Goal: Transaction & Acquisition: Book appointment/travel/reservation

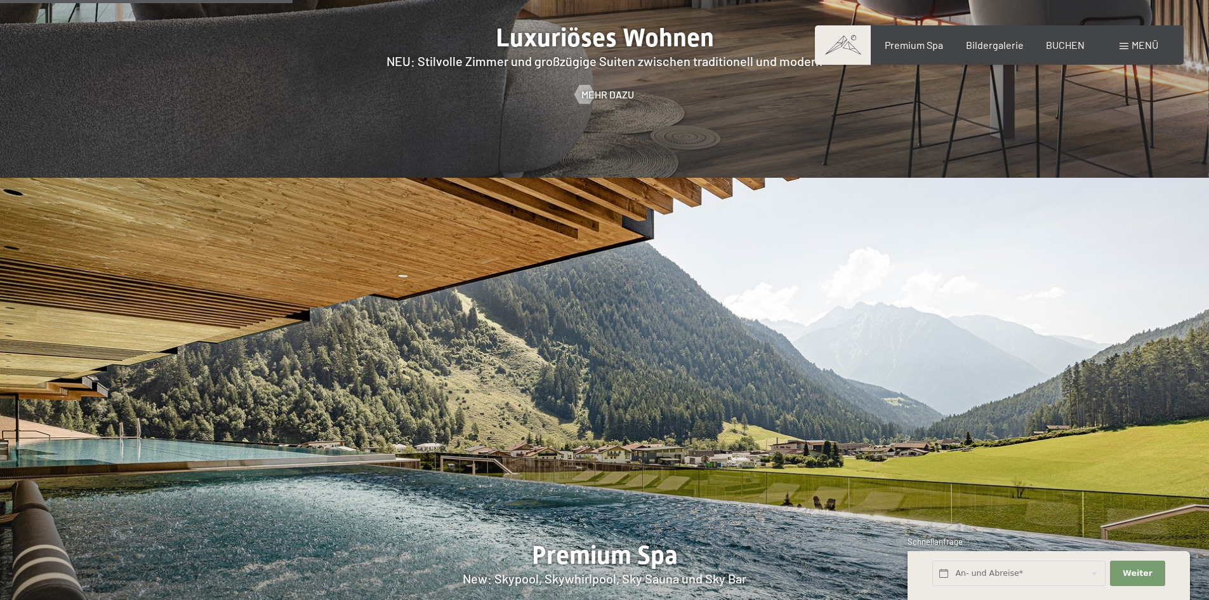
scroll to position [1206, 0]
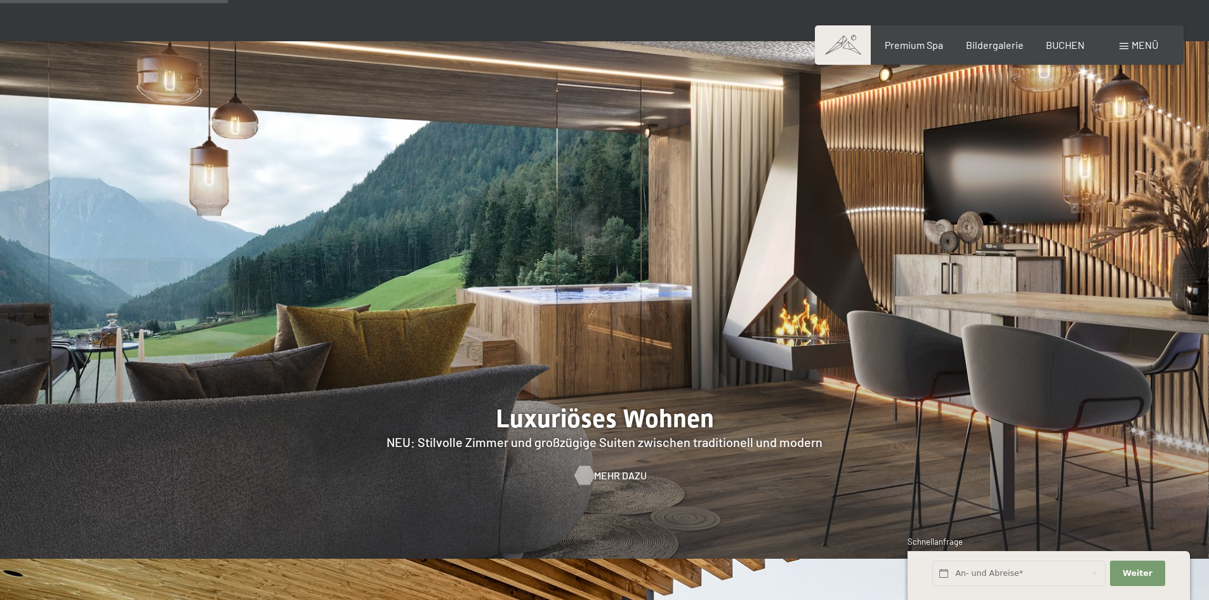
click at [588, 466] on div at bounding box center [584, 475] width 11 height 19
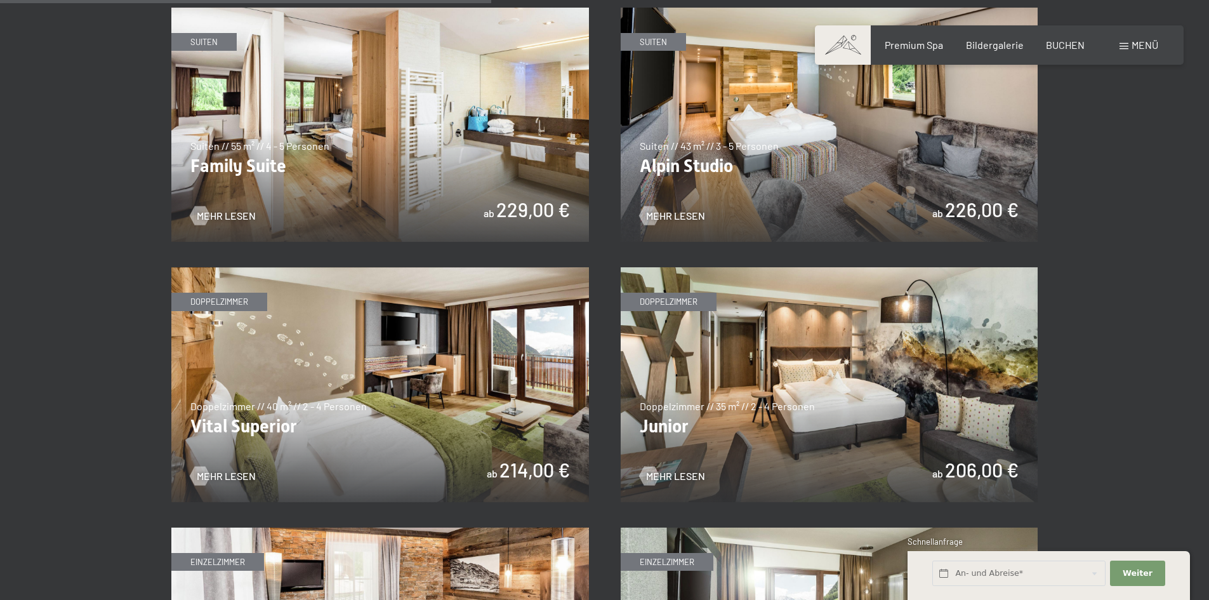
scroll to position [1650, 0]
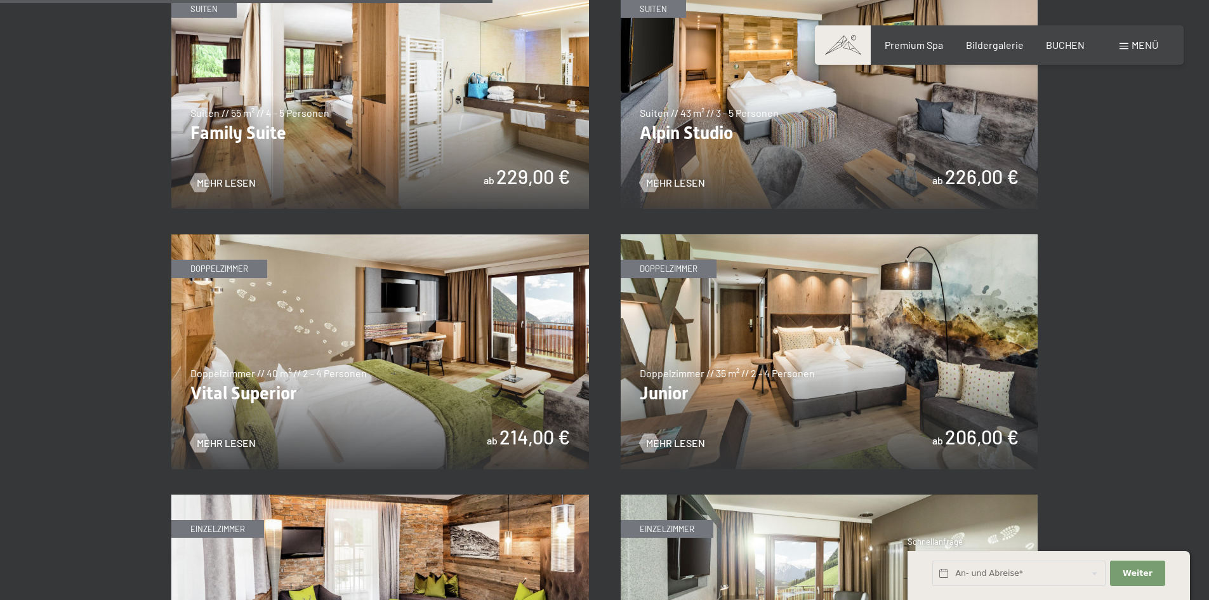
click at [878, 390] on img at bounding box center [830, 351] width 418 height 235
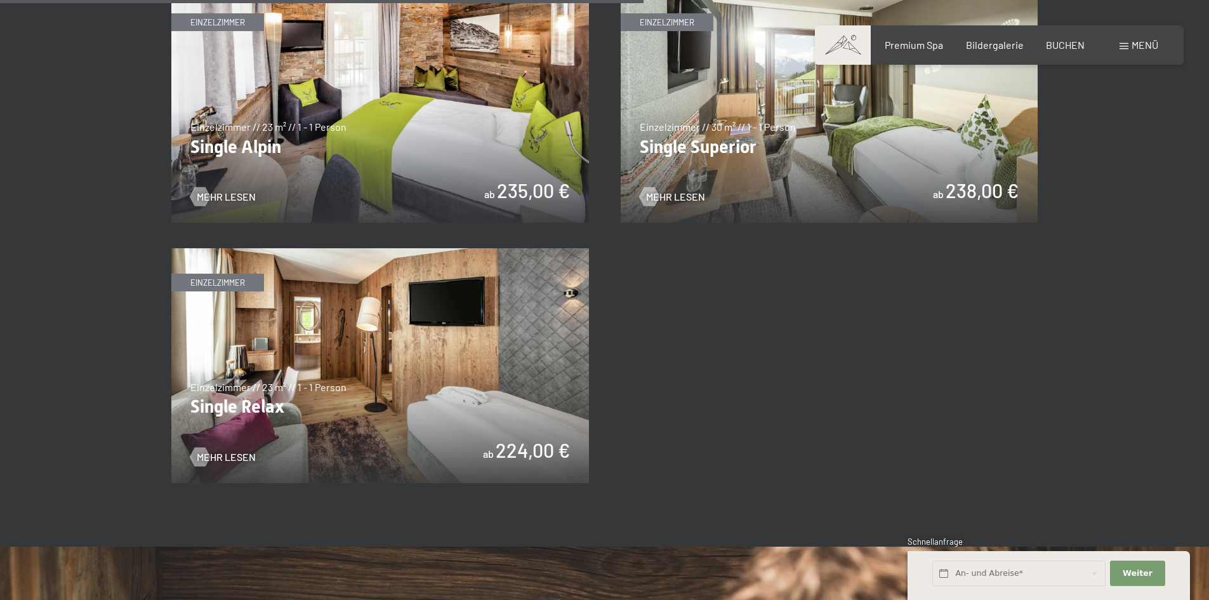
scroll to position [2158, 0]
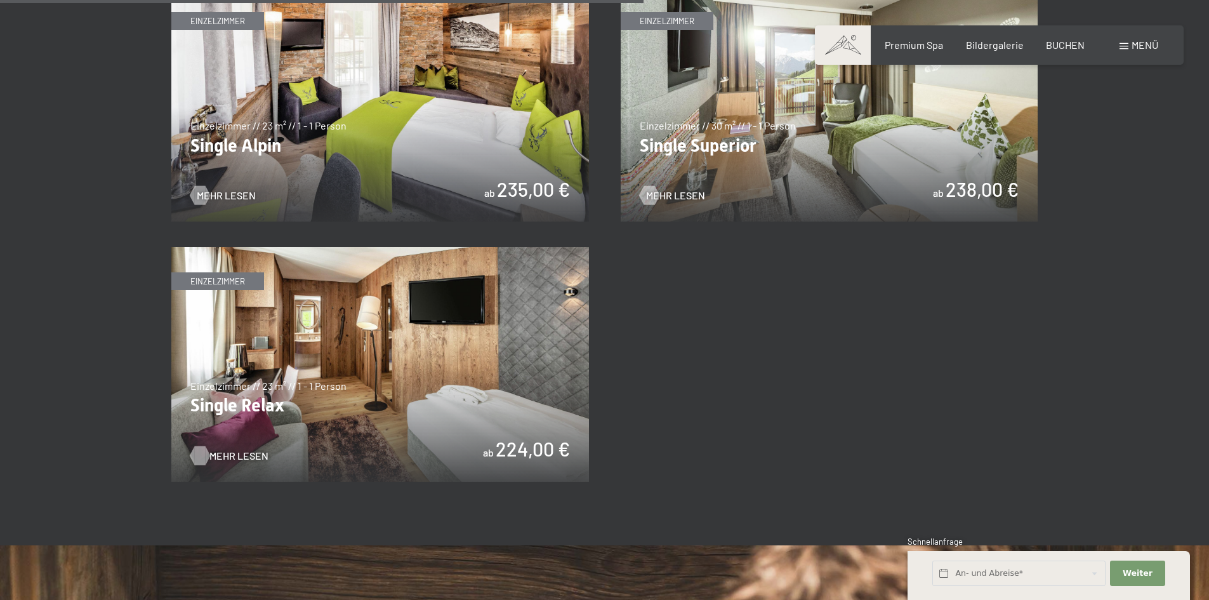
click at [205, 457] on div at bounding box center [199, 455] width 11 height 19
click at [942, 121] on img at bounding box center [830, 104] width 418 height 235
click at [454, 388] on img at bounding box center [380, 364] width 418 height 235
click at [319, 132] on img at bounding box center [380, 104] width 418 height 235
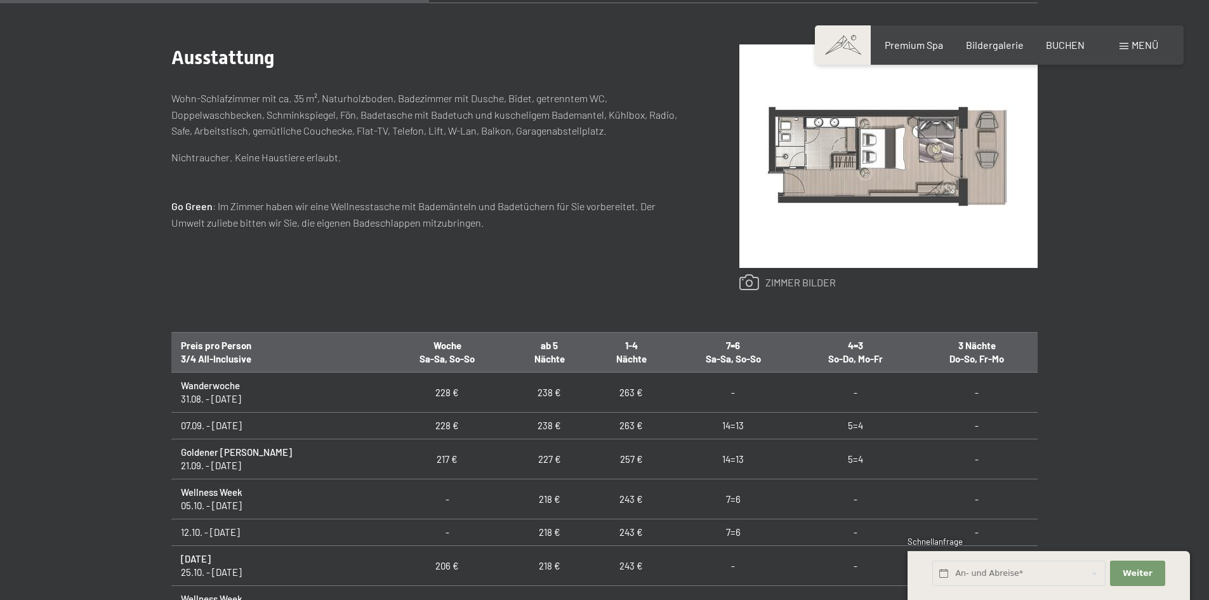
click at [791, 286] on link at bounding box center [787, 282] width 96 height 17
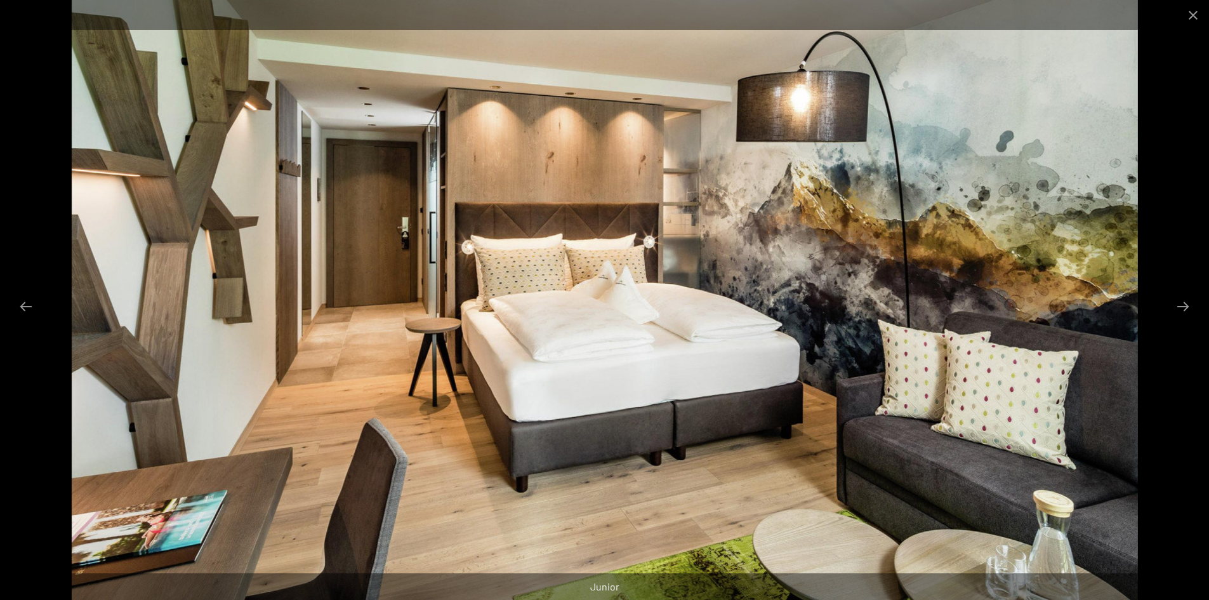
scroll to position [698, 0]
click at [1189, 307] on button "Next slide" at bounding box center [1183, 306] width 27 height 25
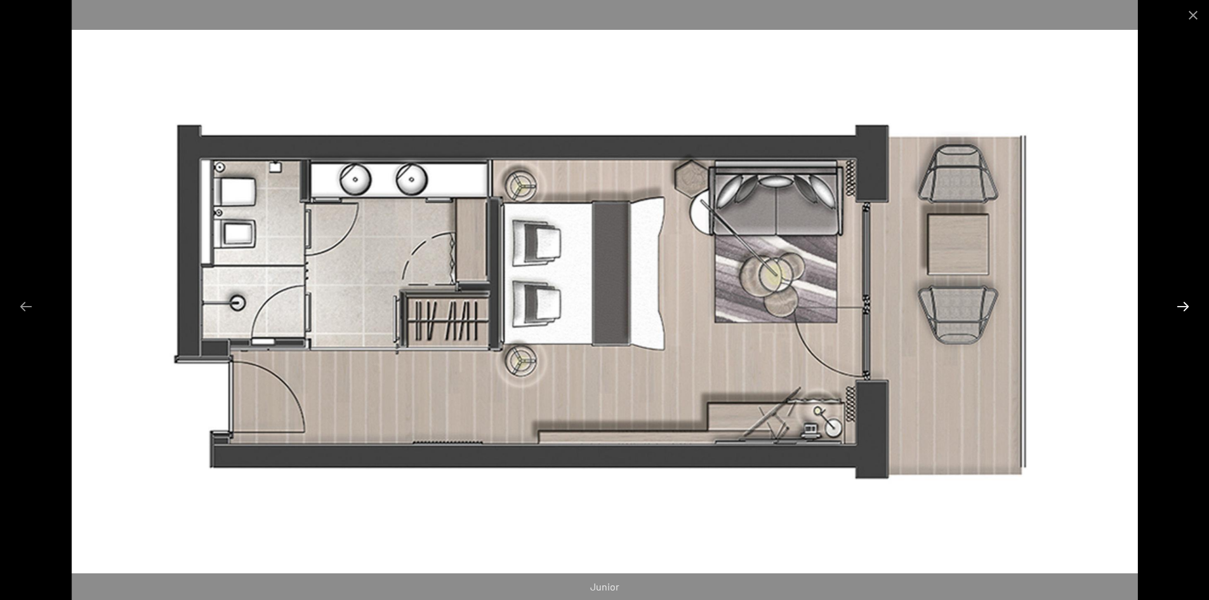
click at [1186, 307] on button "Next slide" at bounding box center [1183, 306] width 27 height 25
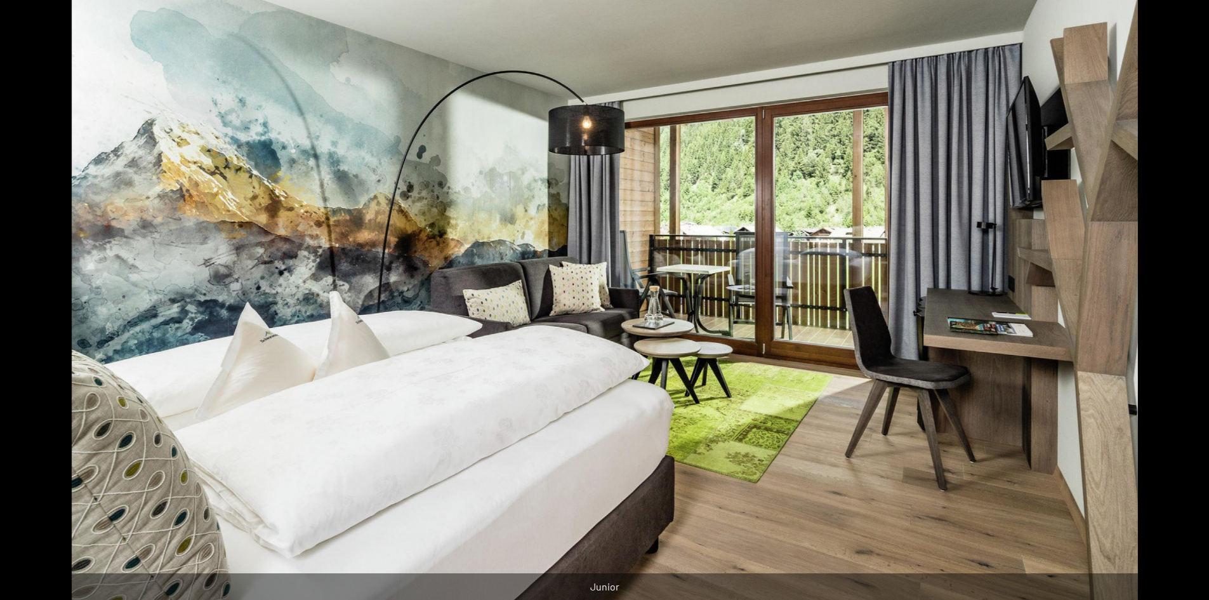
click at [1186, 307] on button "Next slide" at bounding box center [1189, 306] width 27 height 25
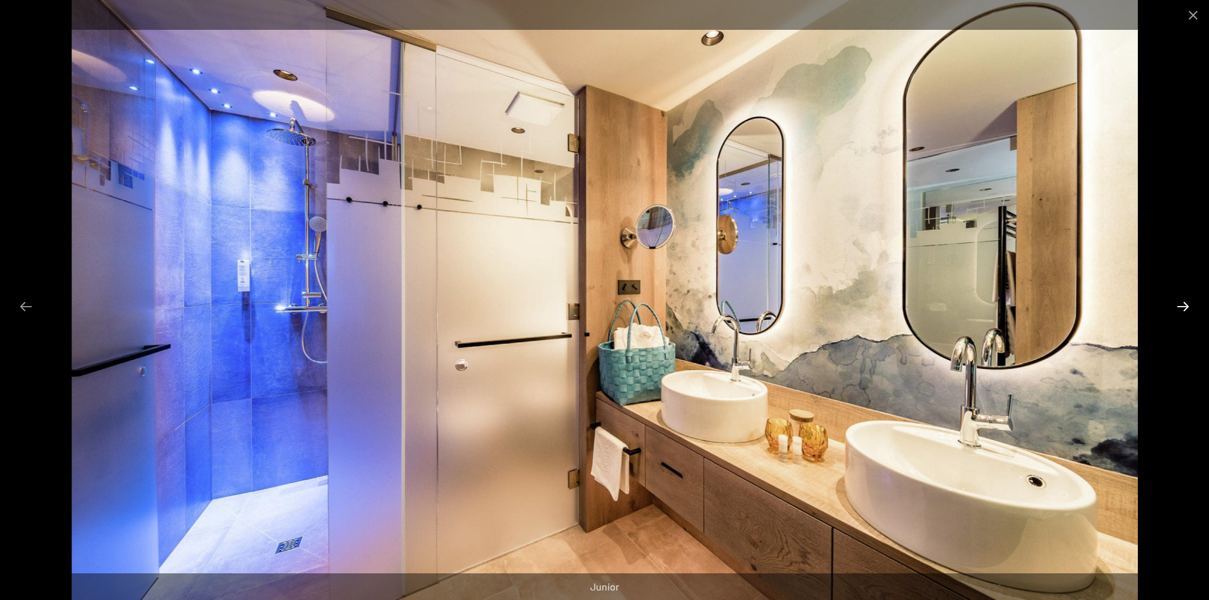
click at [1186, 307] on button "Next slide" at bounding box center [1183, 306] width 27 height 25
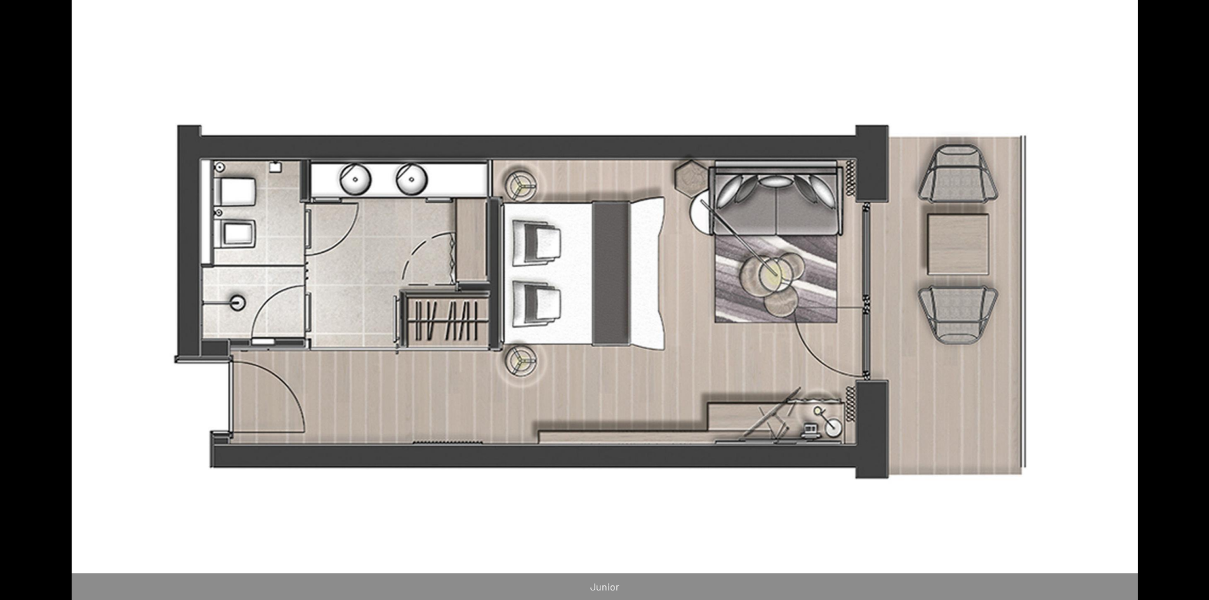
click at [1186, 307] on button "Next slide" at bounding box center [1189, 306] width 27 height 25
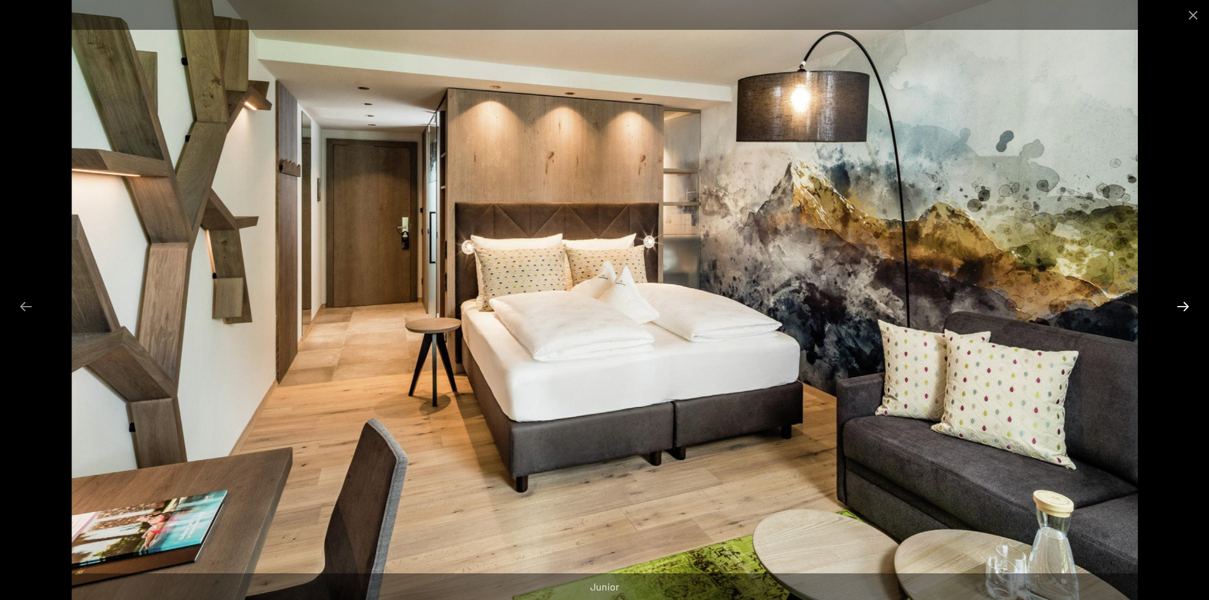
click at [1186, 307] on button "Next slide" at bounding box center [1183, 306] width 27 height 25
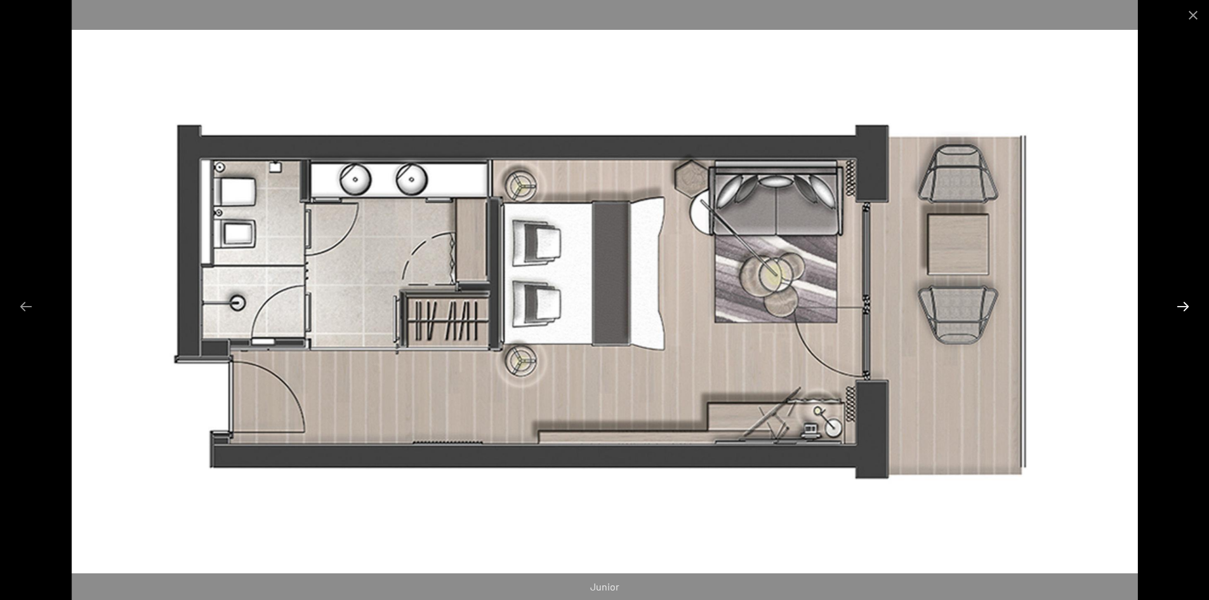
click at [1186, 307] on button "Next slide" at bounding box center [1183, 306] width 27 height 25
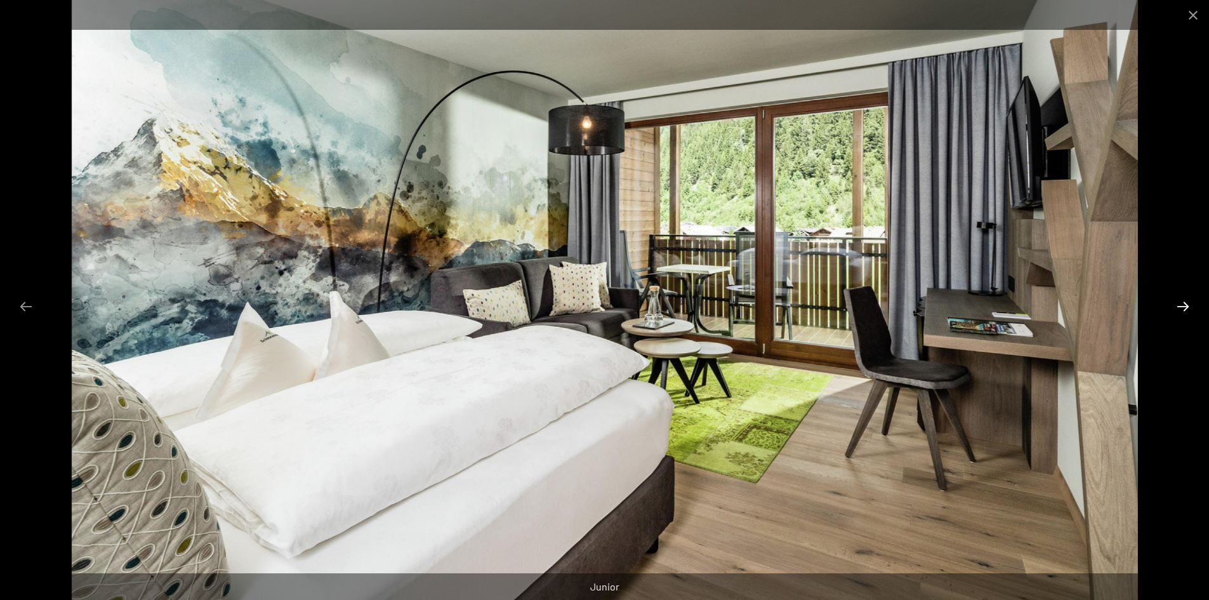
click at [1186, 307] on button "Next slide" at bounding box center [1183, 306] width 27 height 25
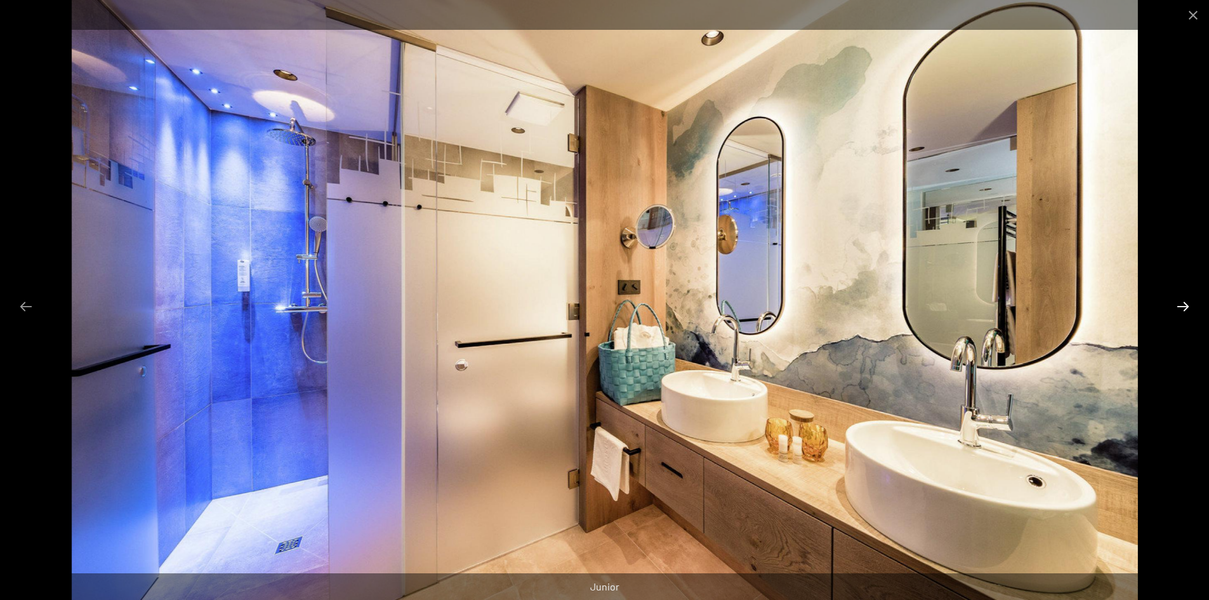
click at [1177, 309] on button "Next slide" at bounding box center [1183, 306] width 27 height 25
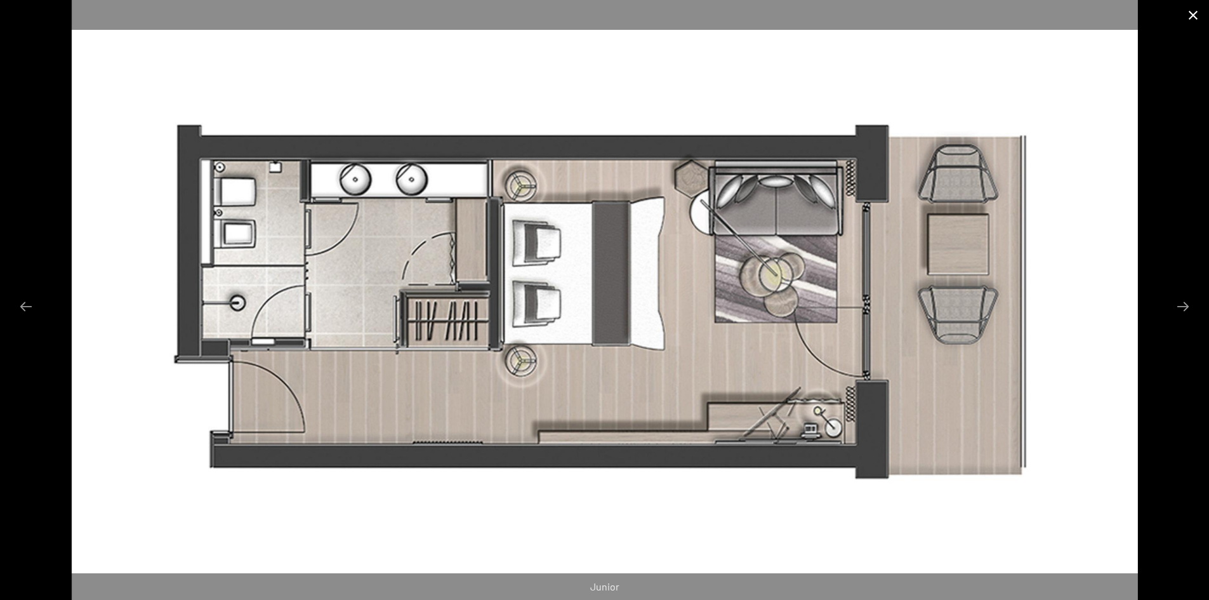
click at [1194, 20] on button "Close gallery" at bounding box center [1193, 15] width 32 height 30
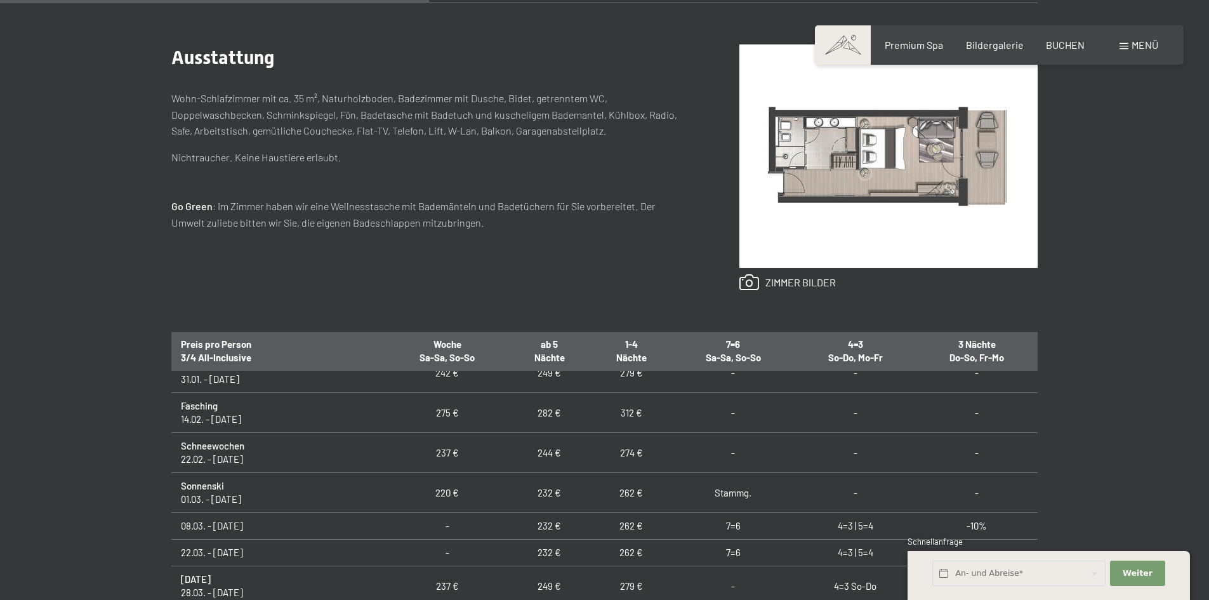
scroll to position [555, 0]
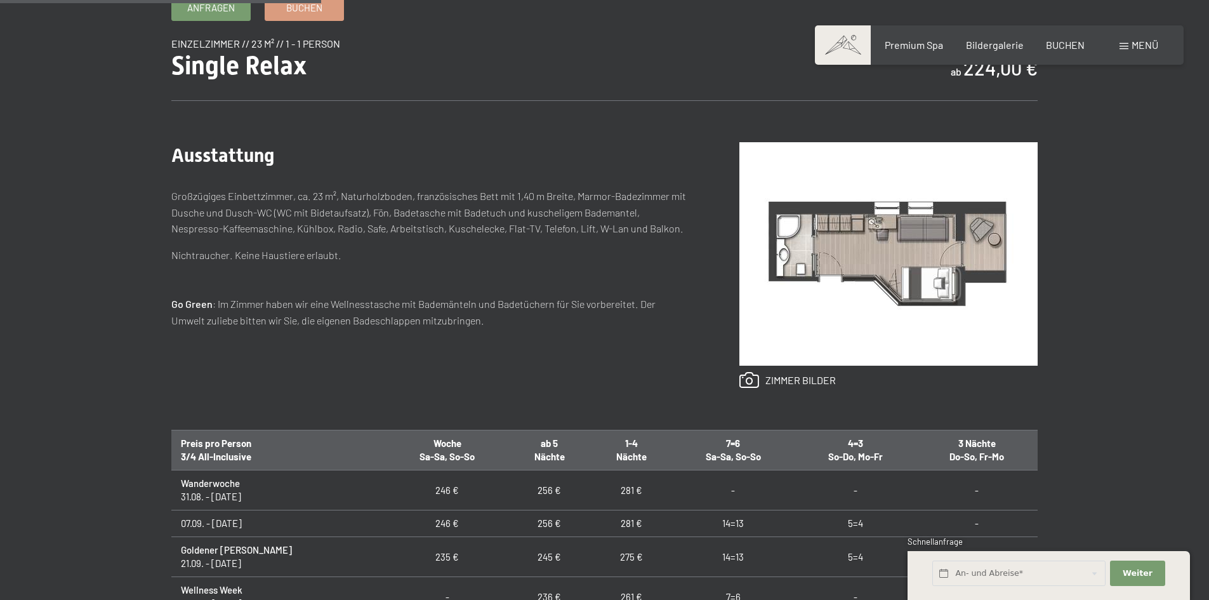
scroll to position [508, 0]
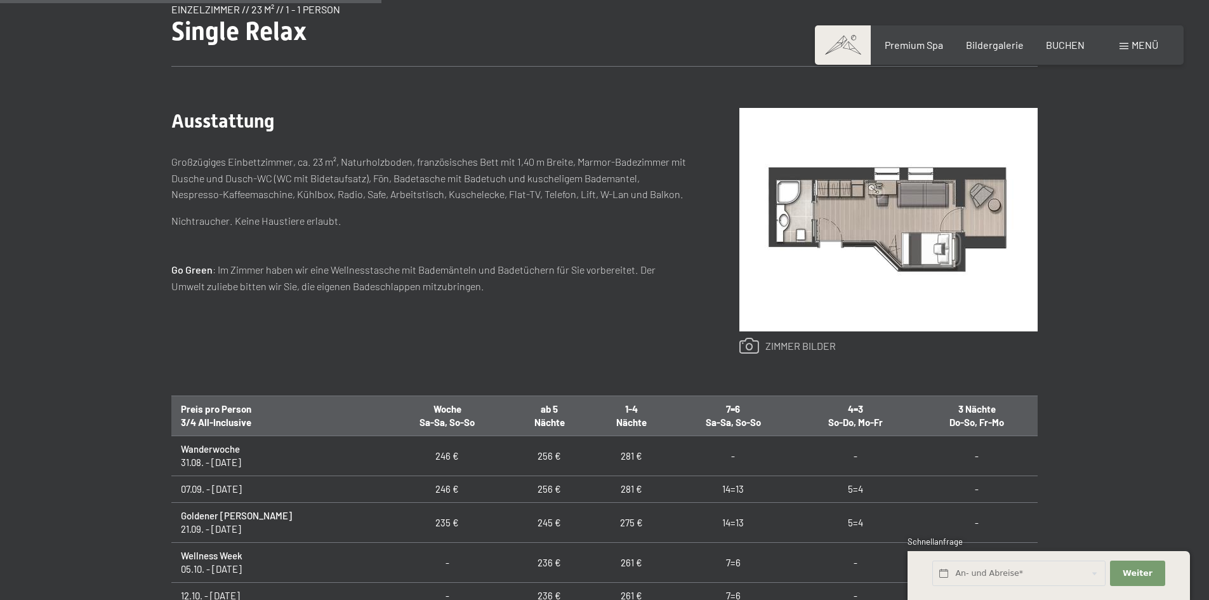
click at [793, 352] on link at bounding box center [787, 346] width 96 height 17
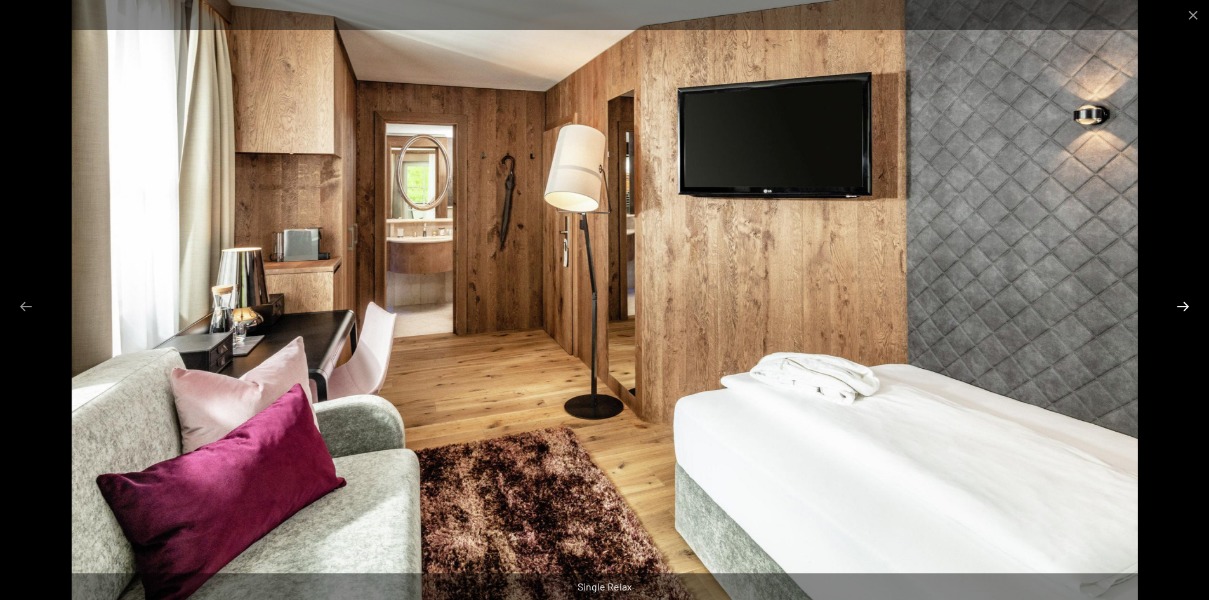
click at [1190, 309] on button "Next slide" at bounding box center [1183, 306] width 27 height 25
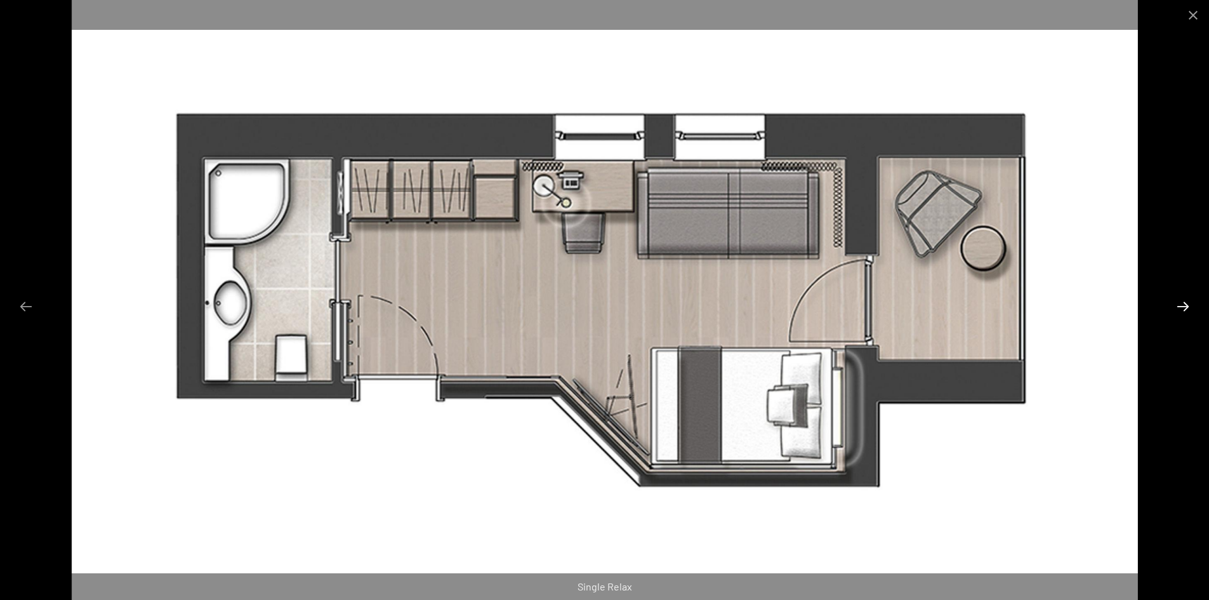
click at [1190, 309] on button "Next slide" at bounding box center [1183, 306] width 27 height 25
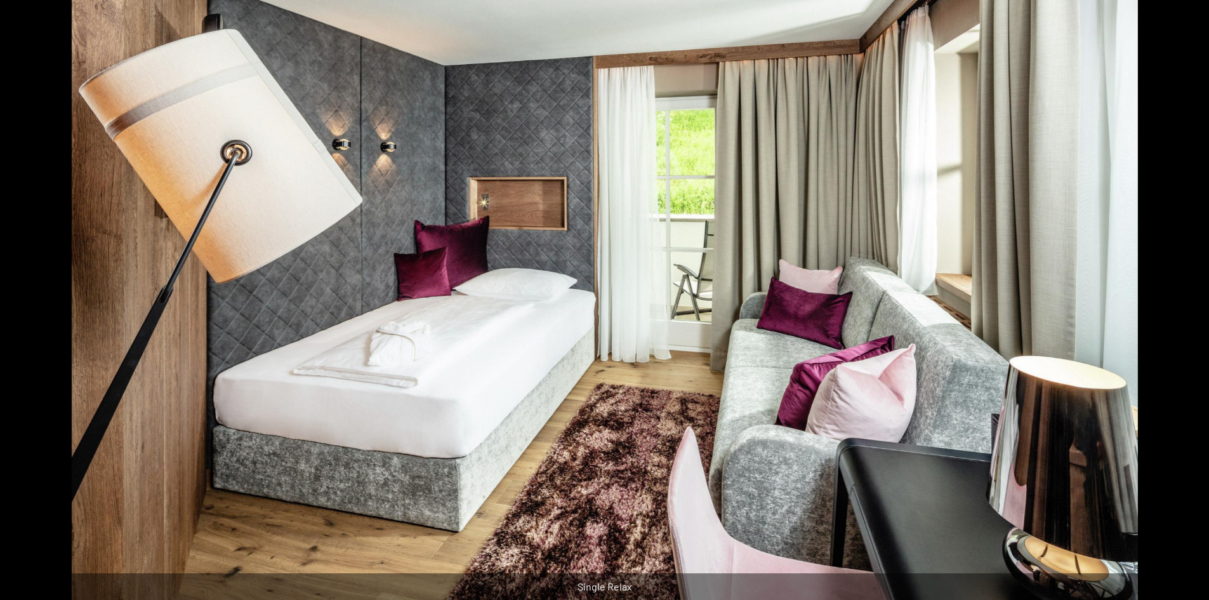
click at [1190, 309] on button "Next slide" at bounding box center [1189, 306] width 27 height 25
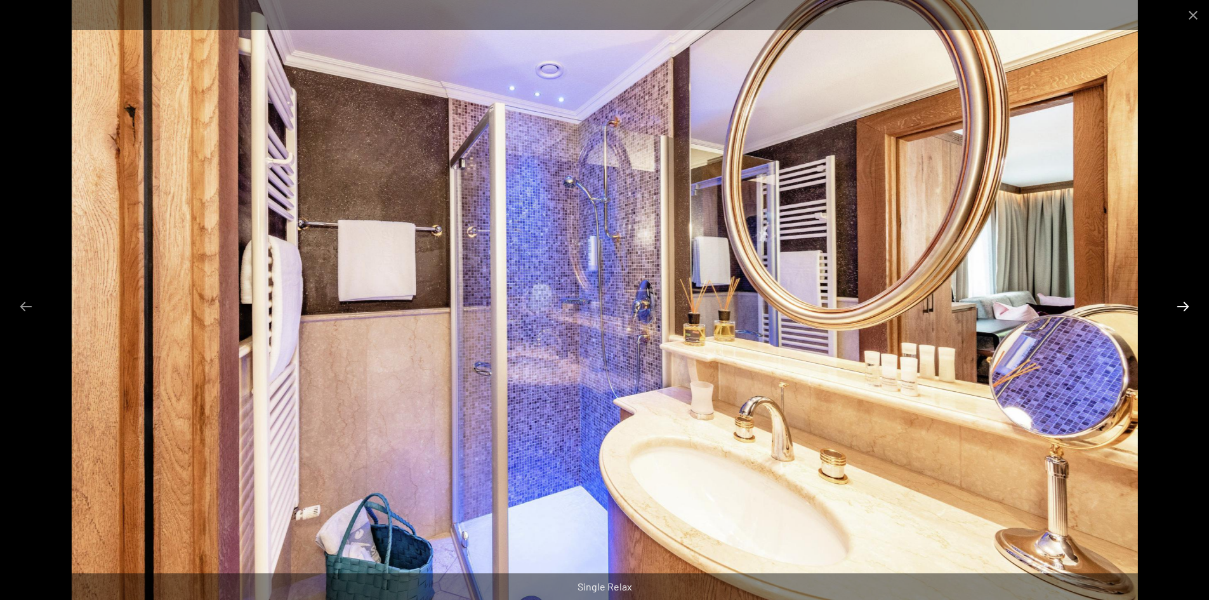
click at [1190, 309] on button "Next slide" at bounding box center [1183, 306] width 27 height 25
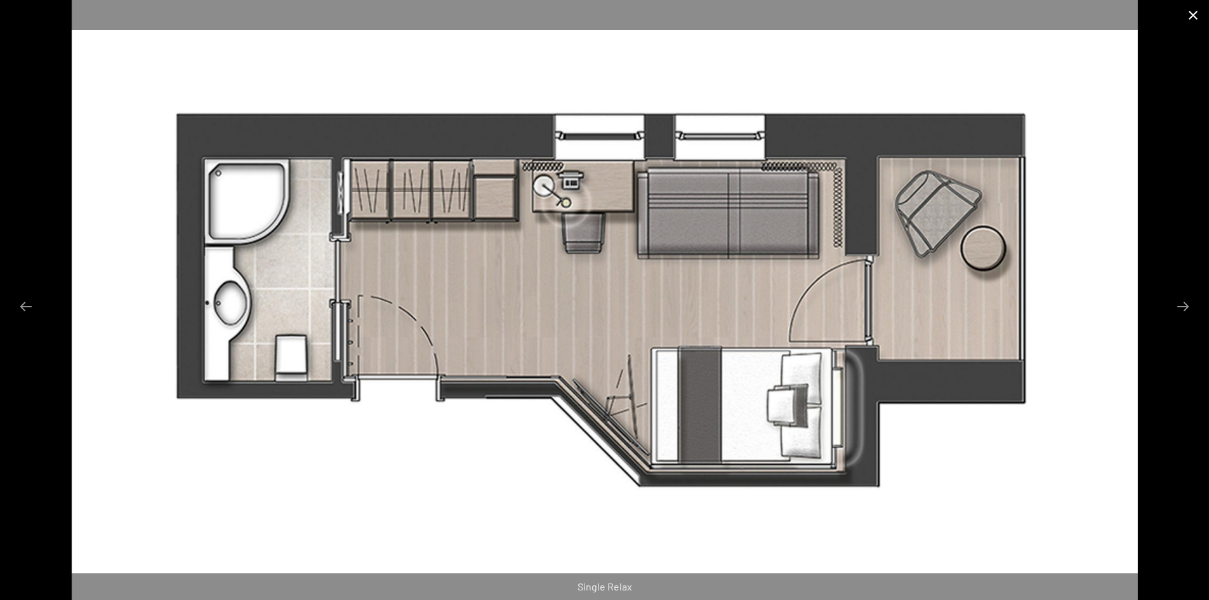
click at [1191, 13] on button "Close gallery" at bounding box center [1193, 15] width 32 height 30
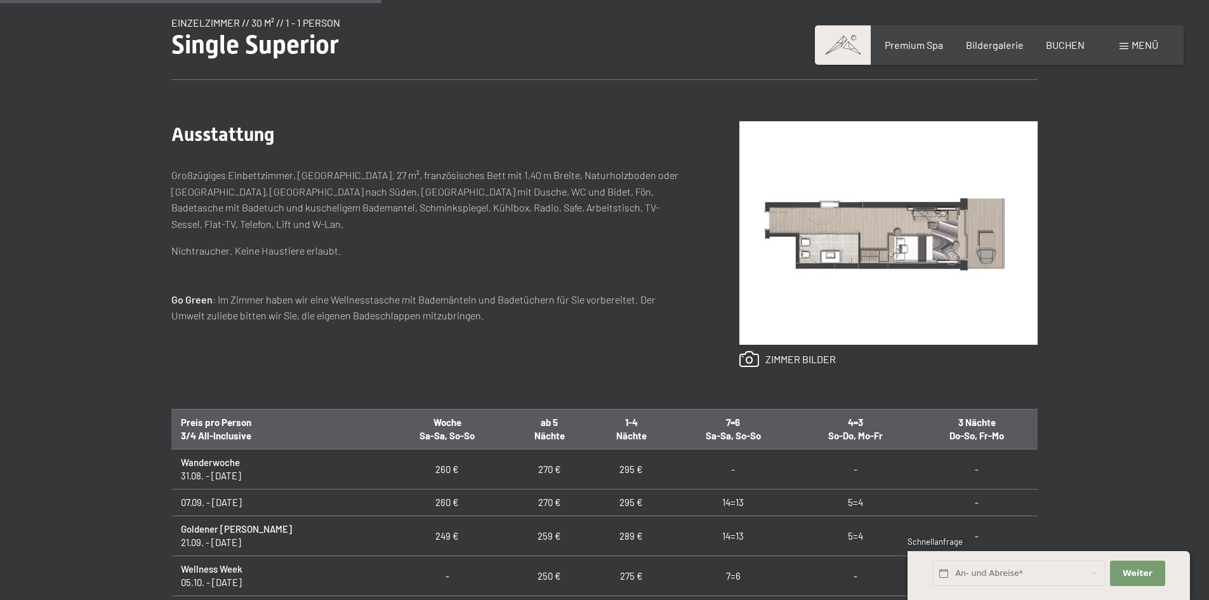
scroll to position [508, 0]
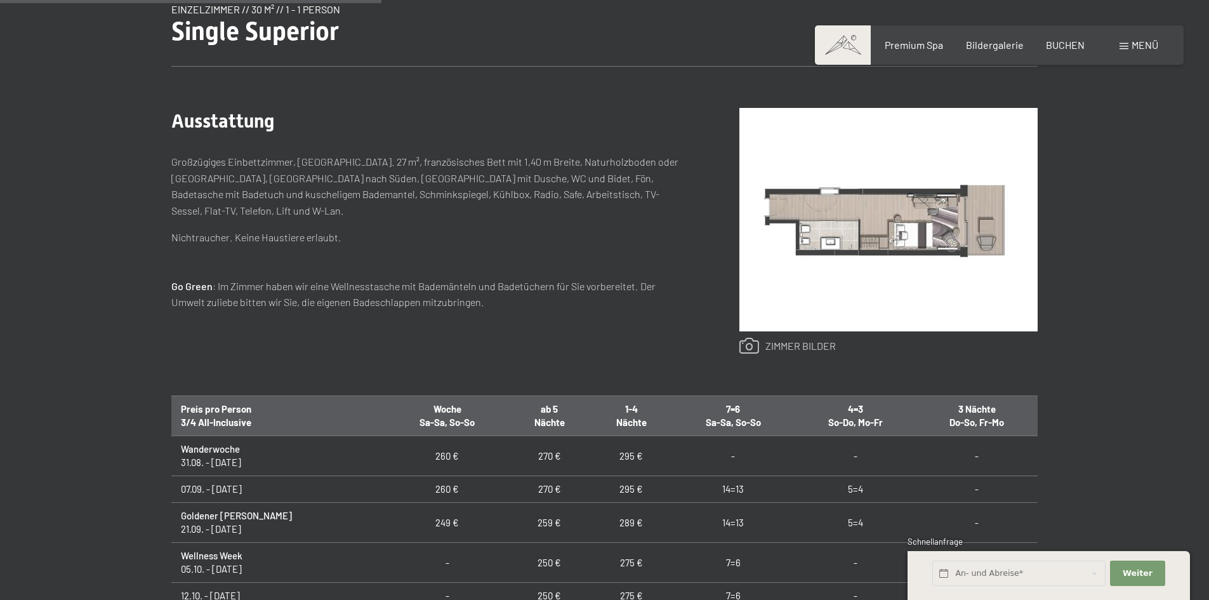
click at [777, 352] on link at bounding box center [787, 346] width 96 height 17
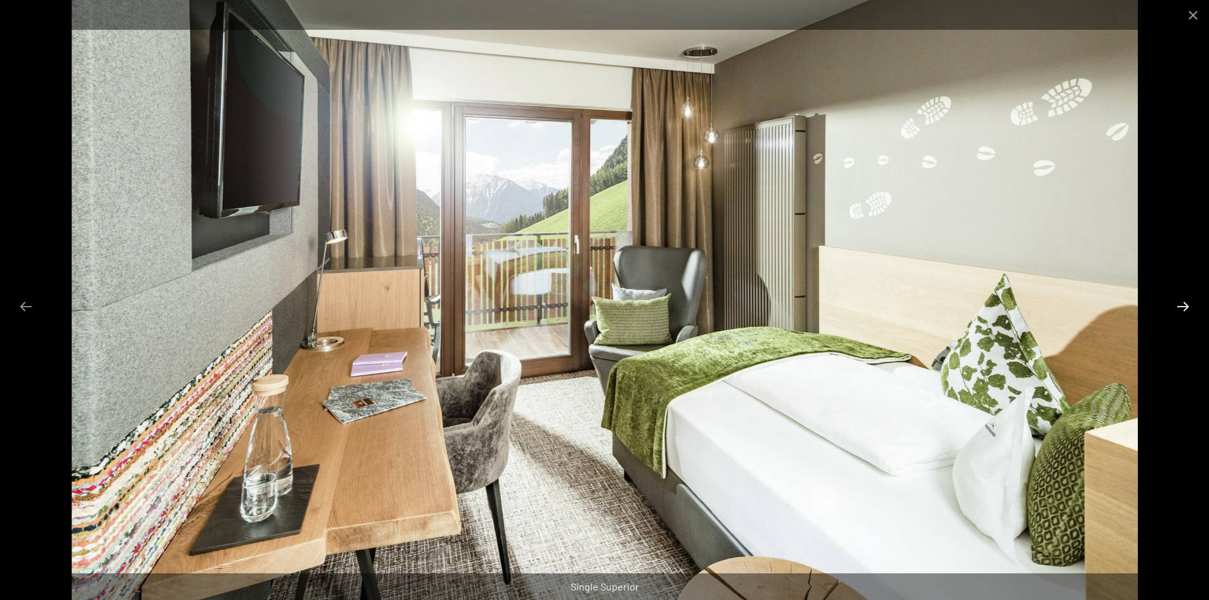
click at [1188, 309] on button "Next slide" at bounding box center [1183, 306] width 27 height 25
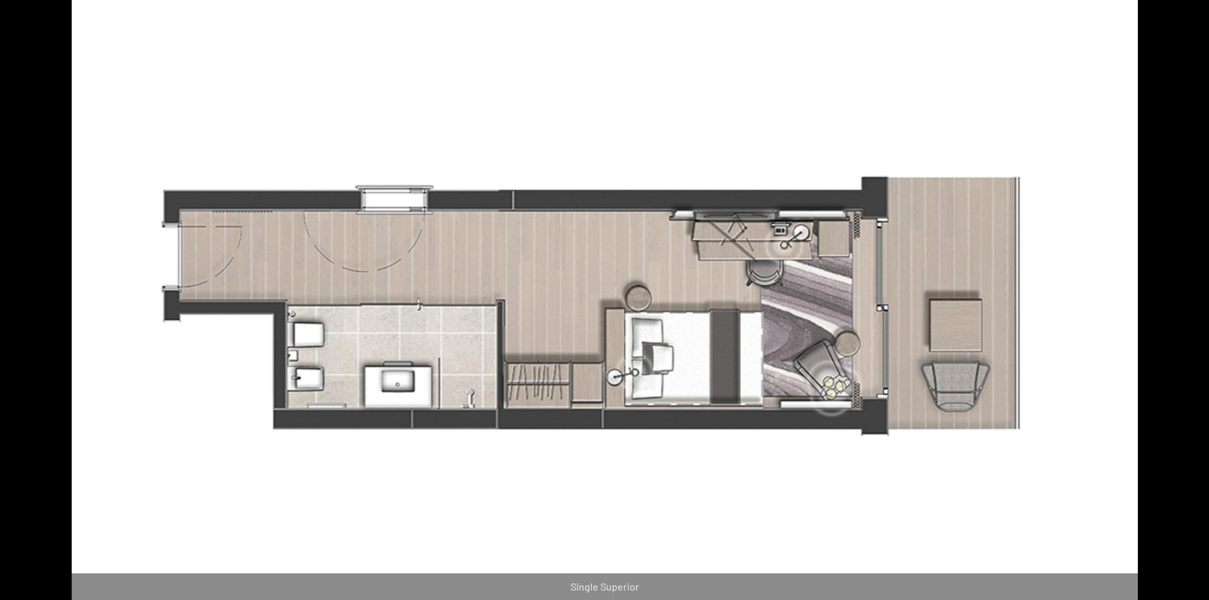
click at [1188, 309] on button "Next slide" at bounding box center [1189, 306] width 27 height 25
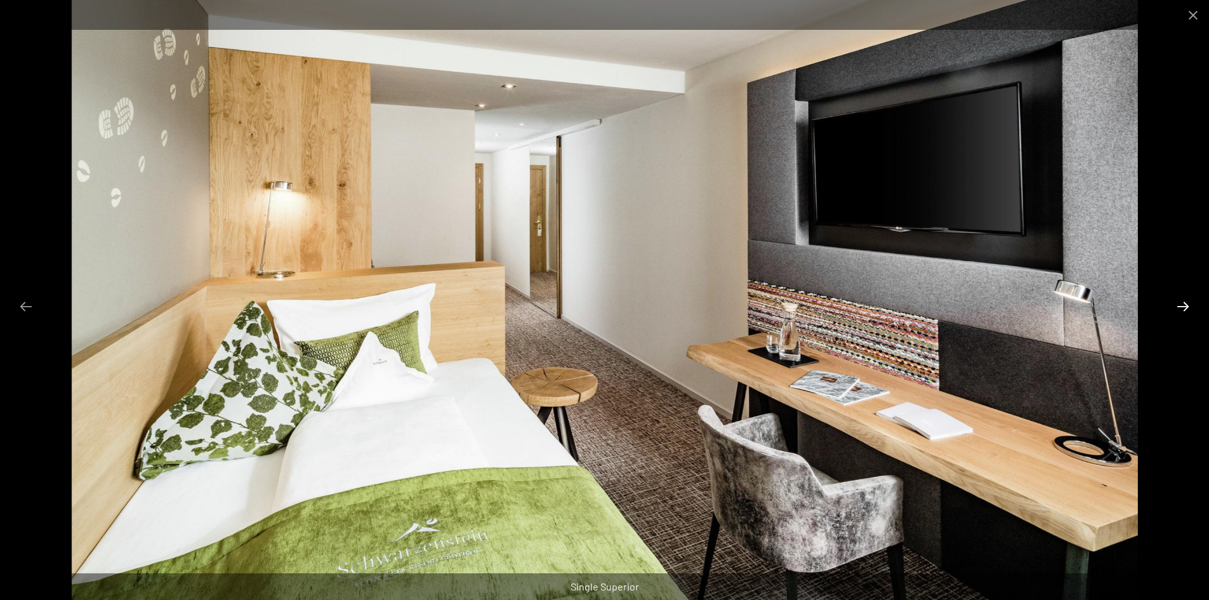
click at [1188, 309] on button "Next slide" at bounding box center [1183, 306] width 27 height 25
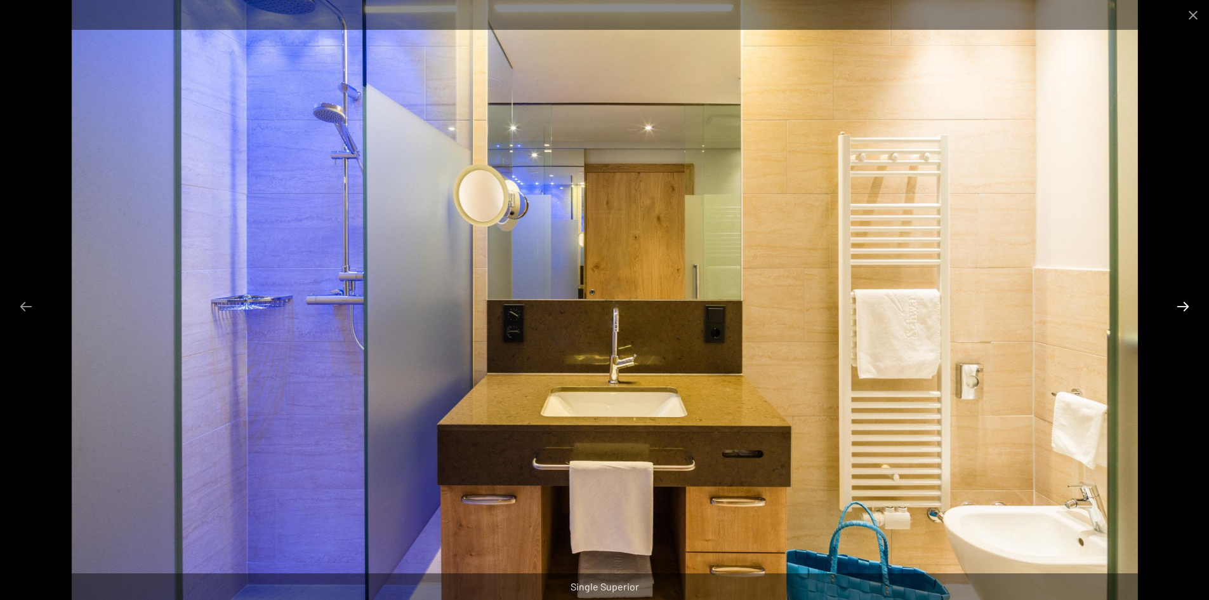
click at [1188, 309] on button "Next slide" at bounding box center [1183, 306] width 27 height 25
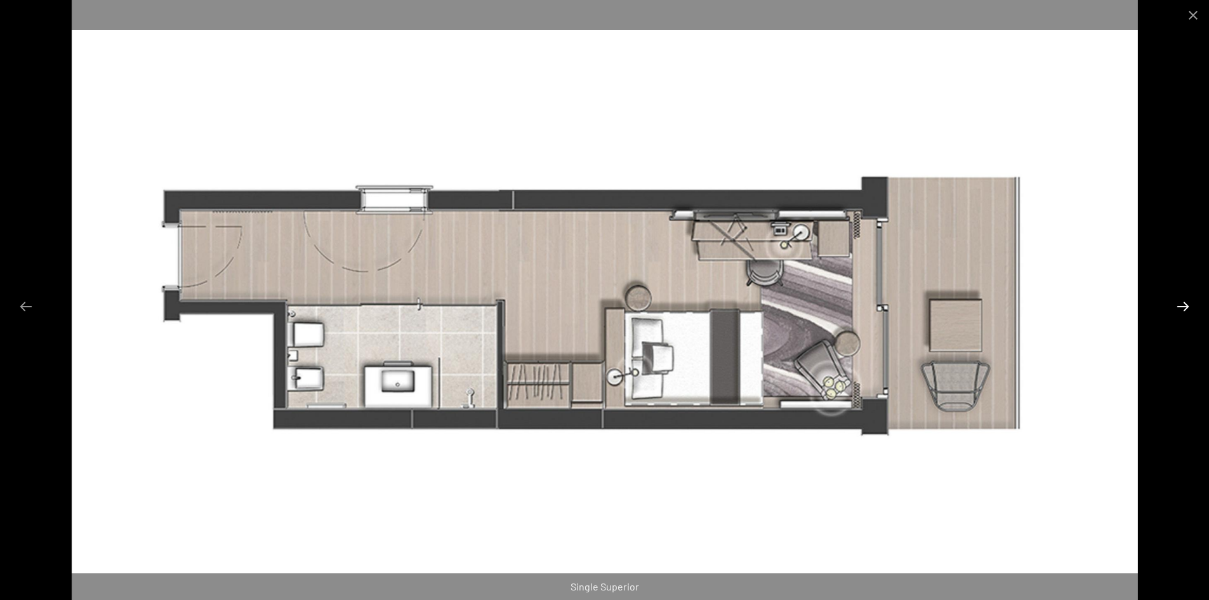
click at [1188, 309] on button "Next slide" at bounding box center [1183, 306] width 27 height 25
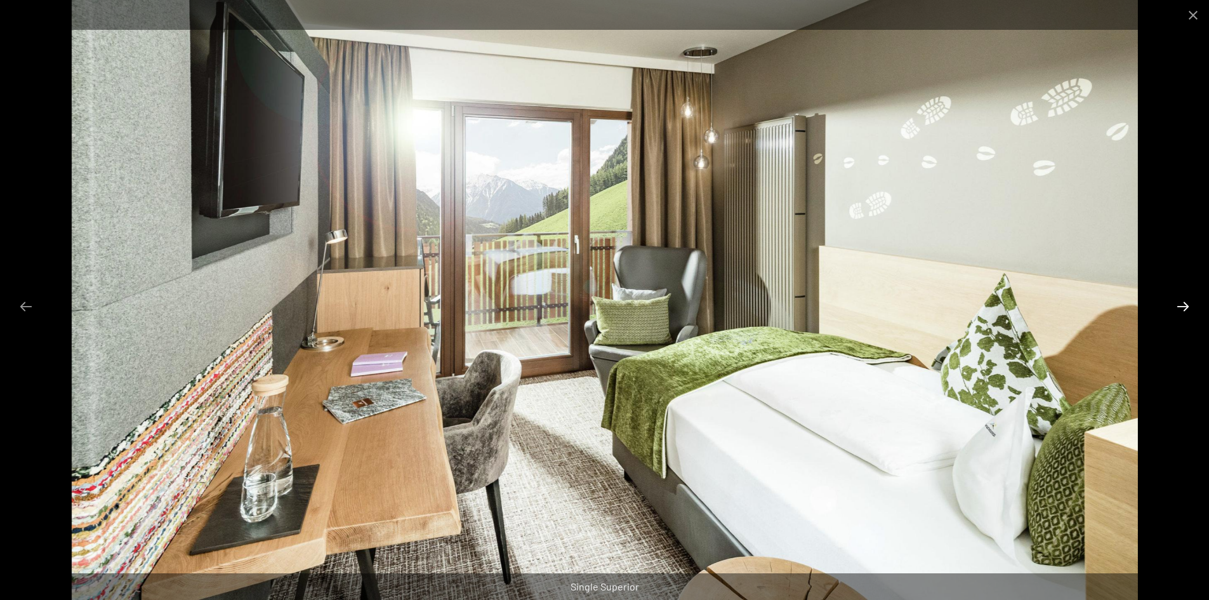
click at [1188, 309] on button "Next slide" at bounding box center [1183, 306] width 27 height 25
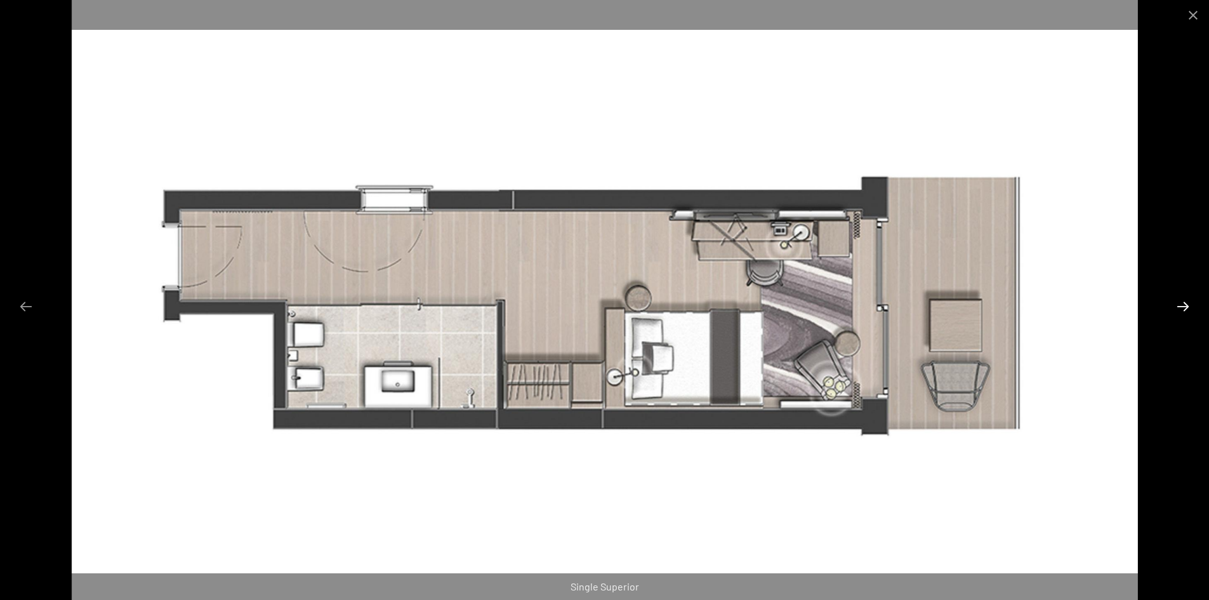
click at [1188, 309] on button "Next slide" at bounding box center [1183, 306] width 27 height 25
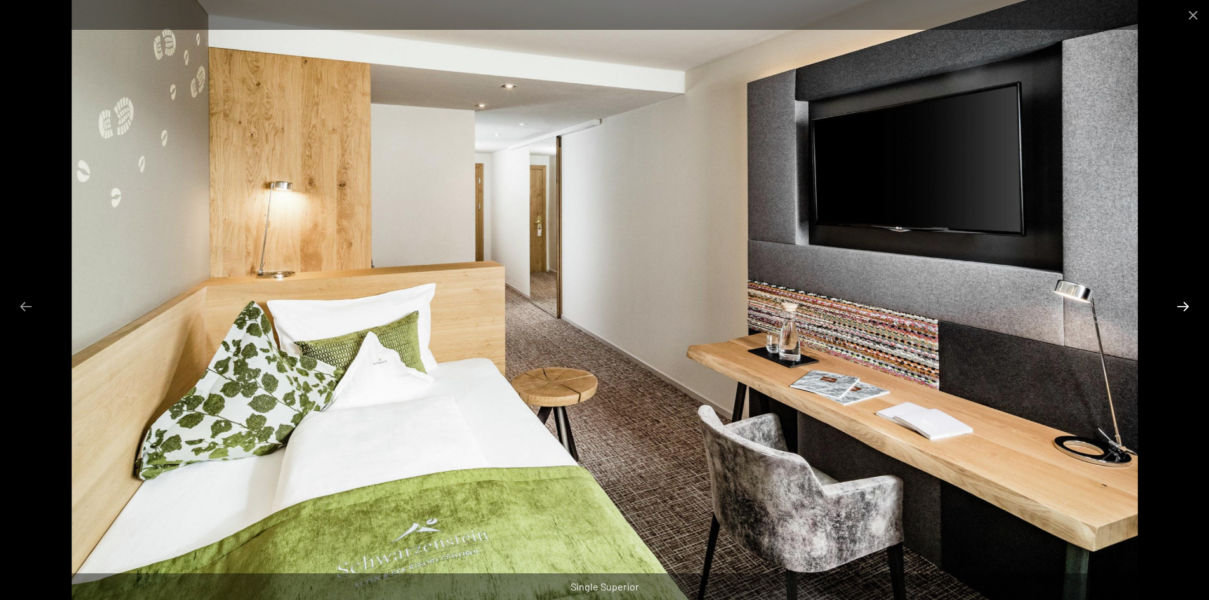
click at [1188, 309] on button "Next slide" at bounding box center [1183, 306] width 27 height 25
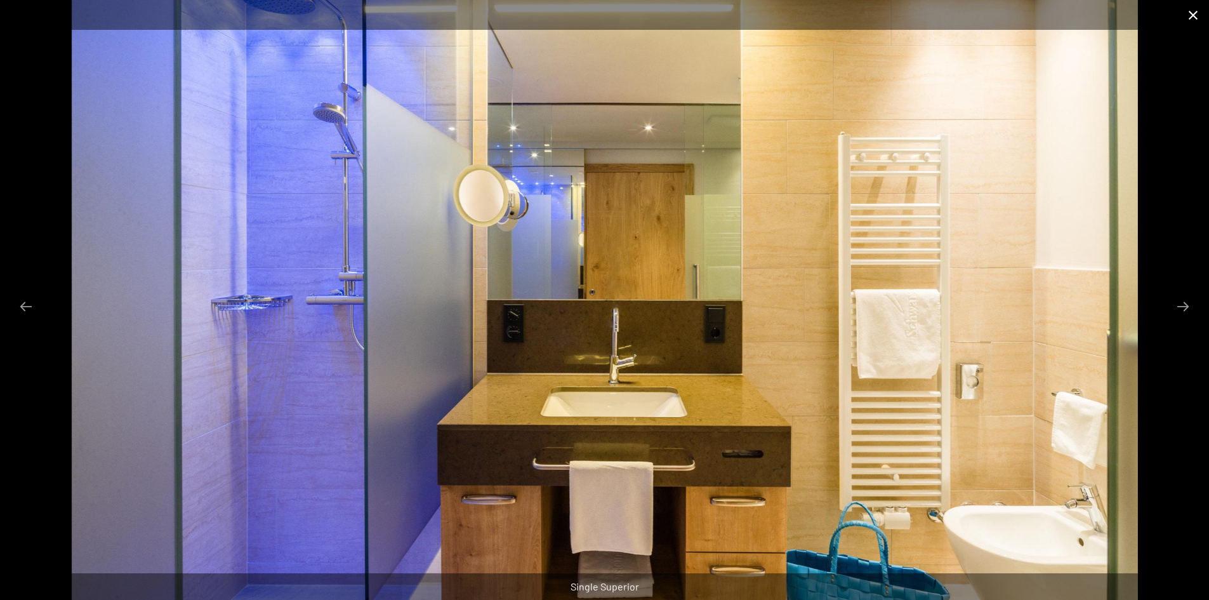
click at [1195, 13] on button "Close gallery" at bounding box center [1193, 15] width 32 height 30
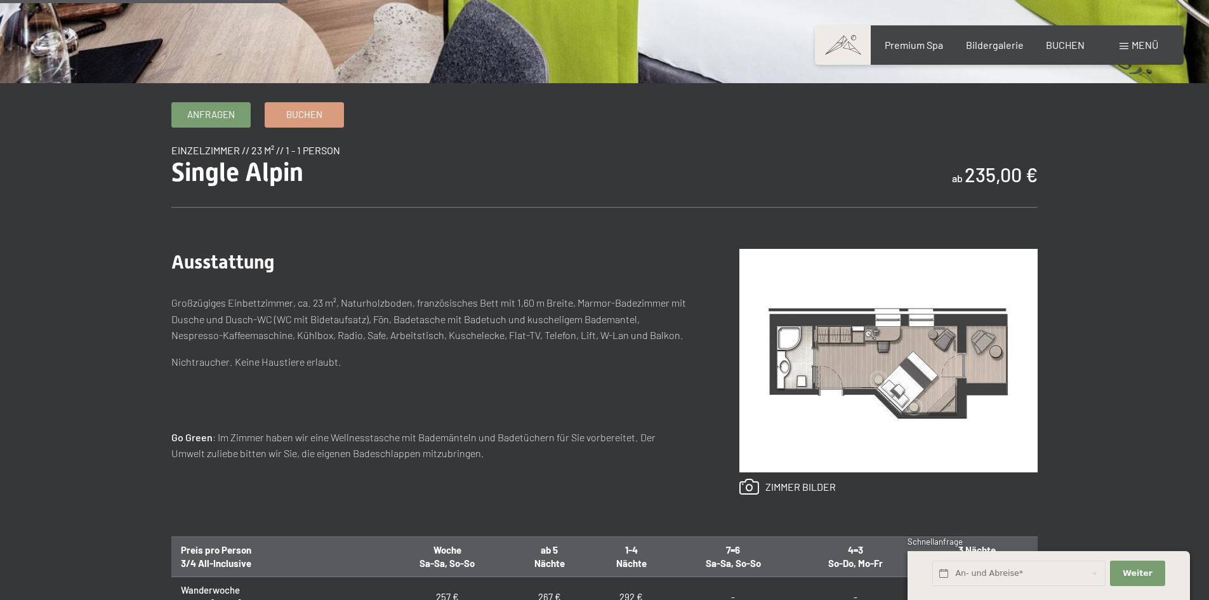
scroll to position [444, 0]
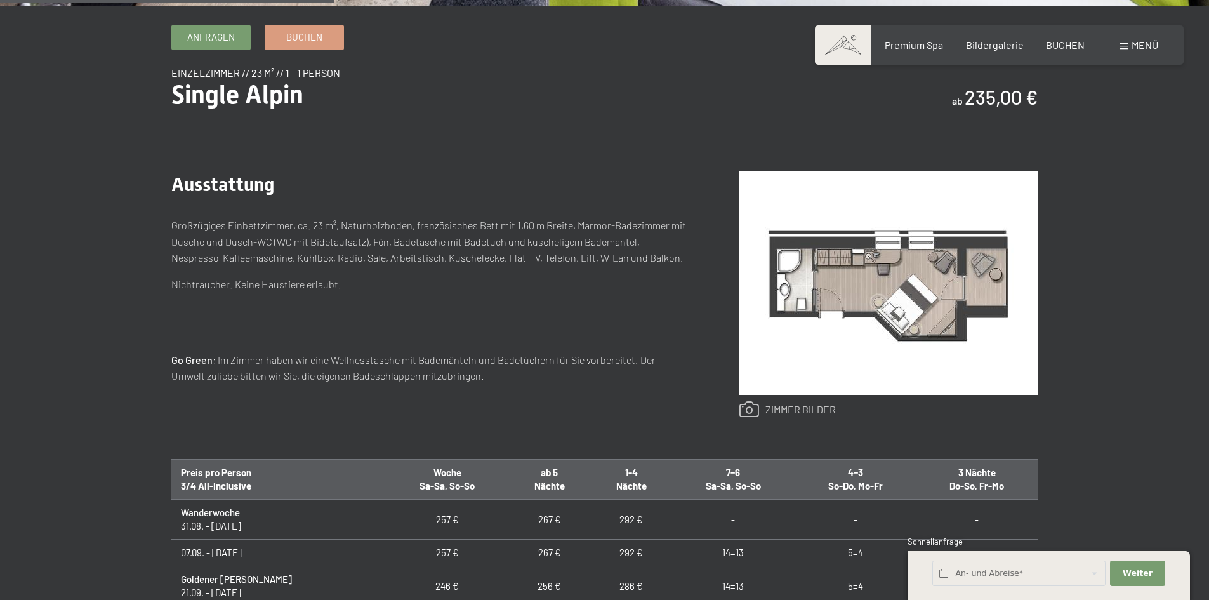
click at [805, 409] on link at bounding box center [787, 409] width 96 height 17
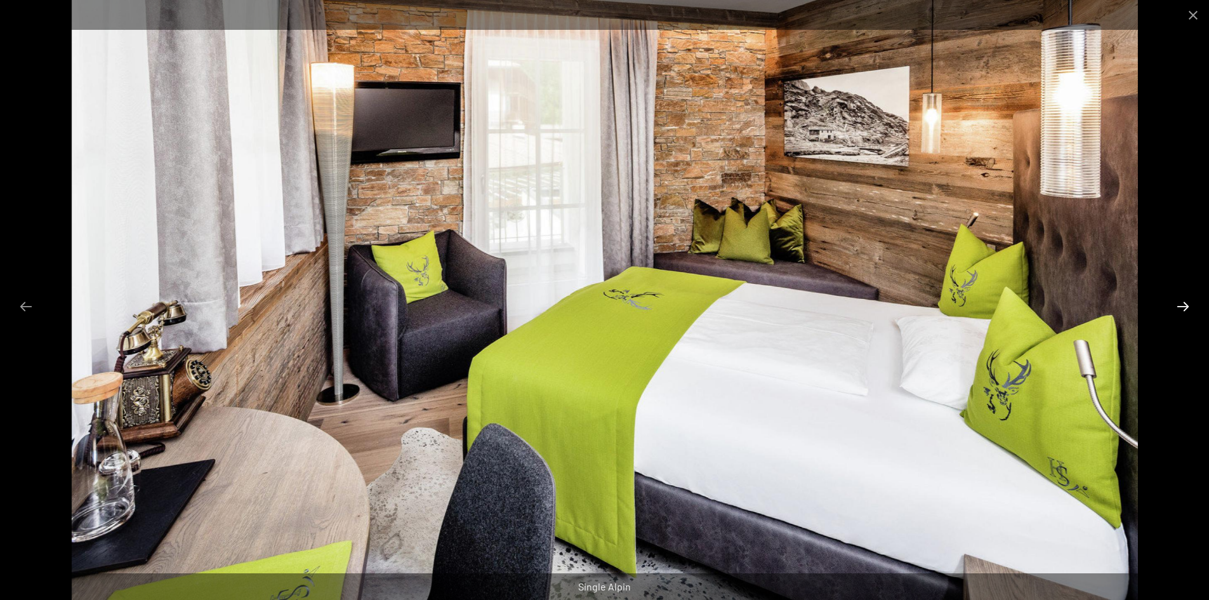
click at [1177, 310] on button "Next slide" at bounding box center [1183, 306] width 27 height 25
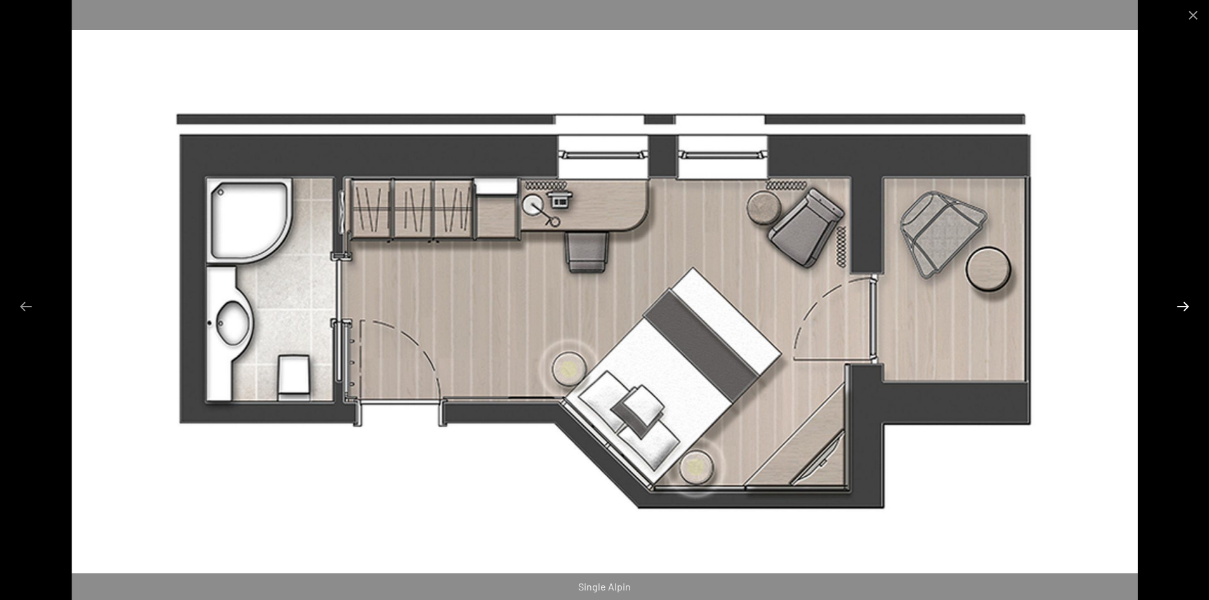
click at [1176, 305] on button "Next slide" at bounding box center [1183, 306] width 27 height 25
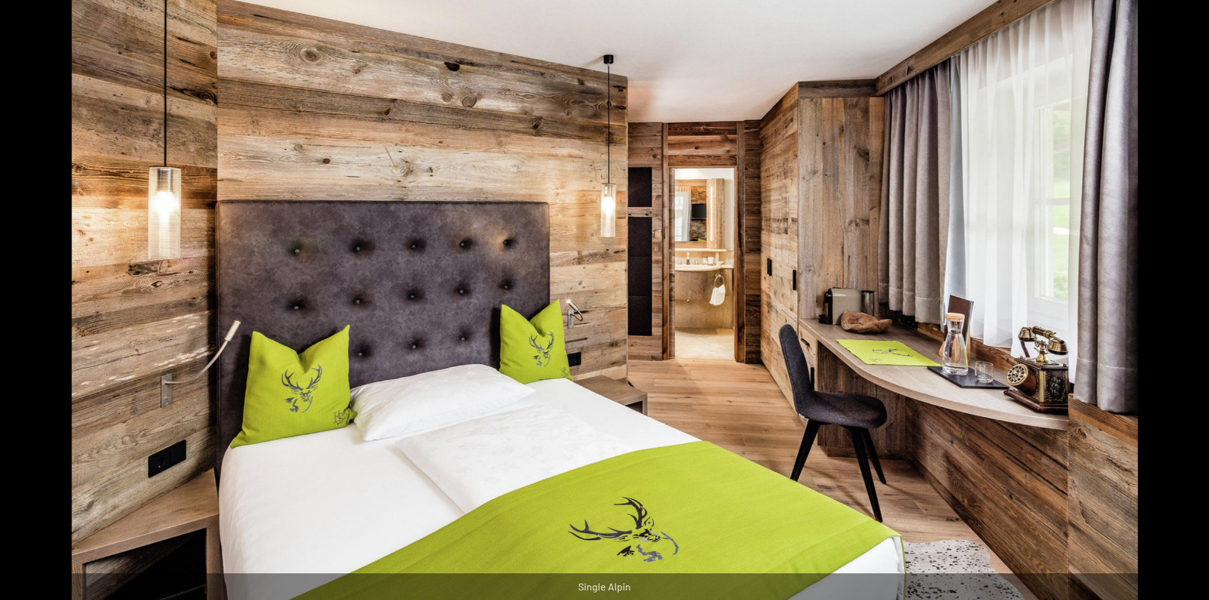
click at [1176, 305] on button "Next slide" at bounding box center [1189, 306] width 27 height 25
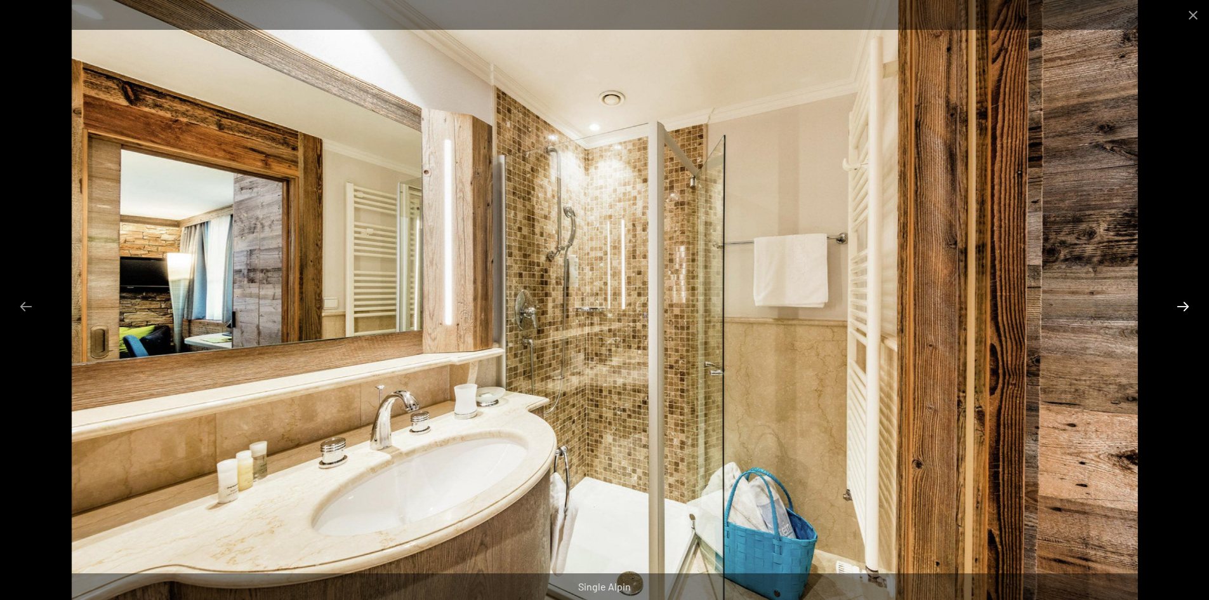
click at [1176, 305] on button "Next slide" at bounding box center [1183, 306] width 27 height 25
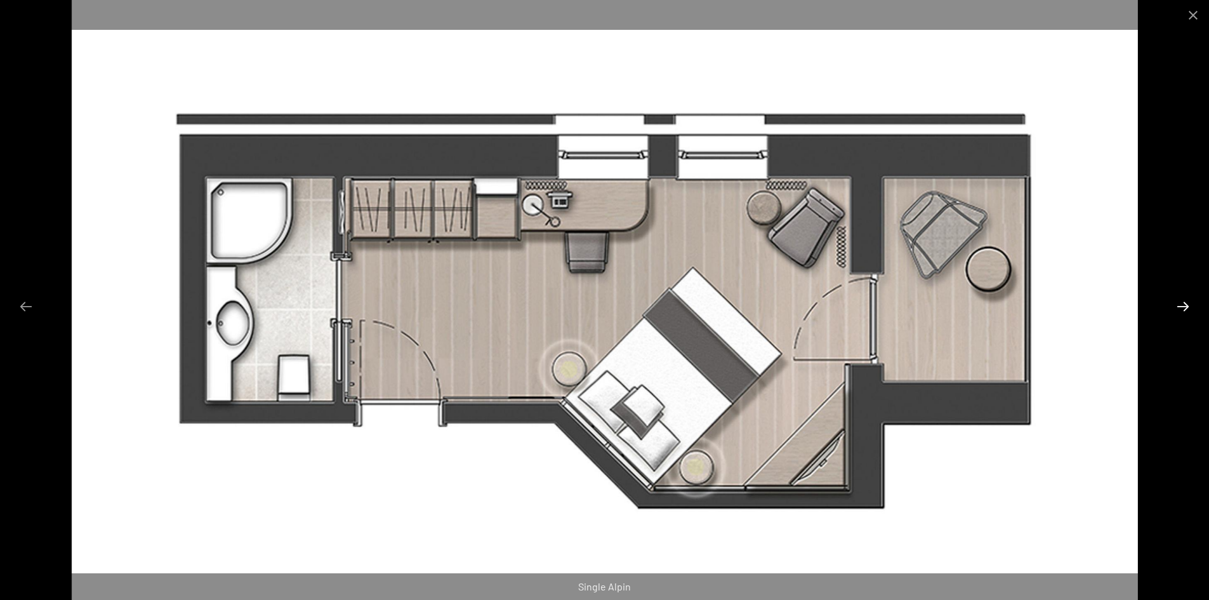
click at [1176, 305] on button "Next slide" at bounding box center [1183, 306] width 27 height 25
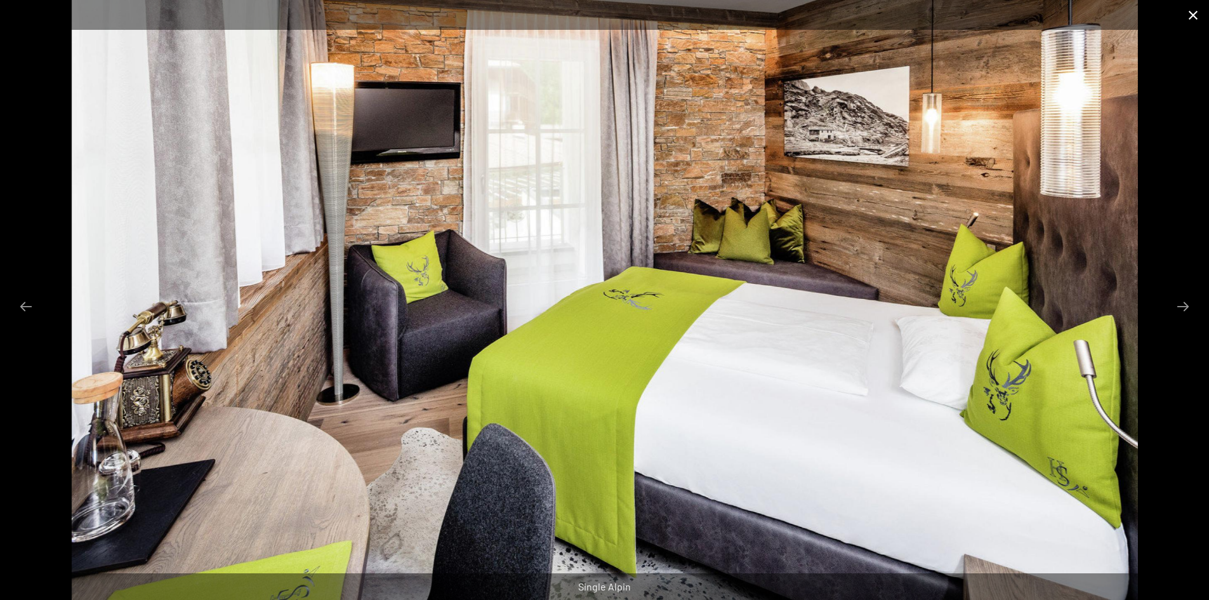
click at [1195, 14] on button "Close gallery" at bounding box center [1193, 15] width 32 height 30
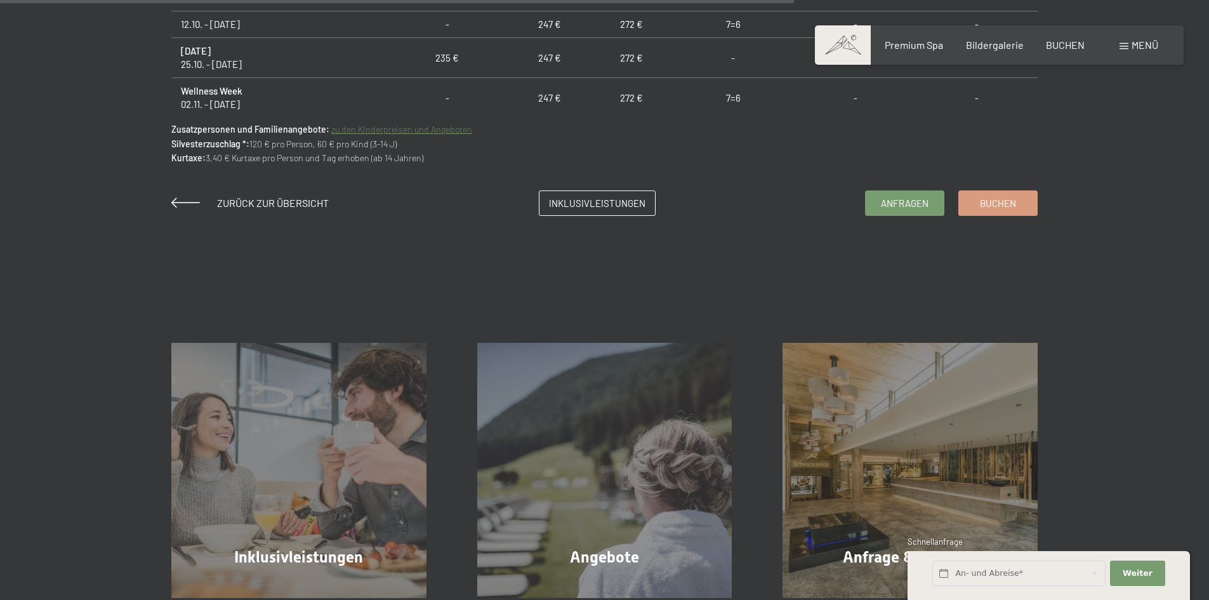
scroll to position [1142, 0]
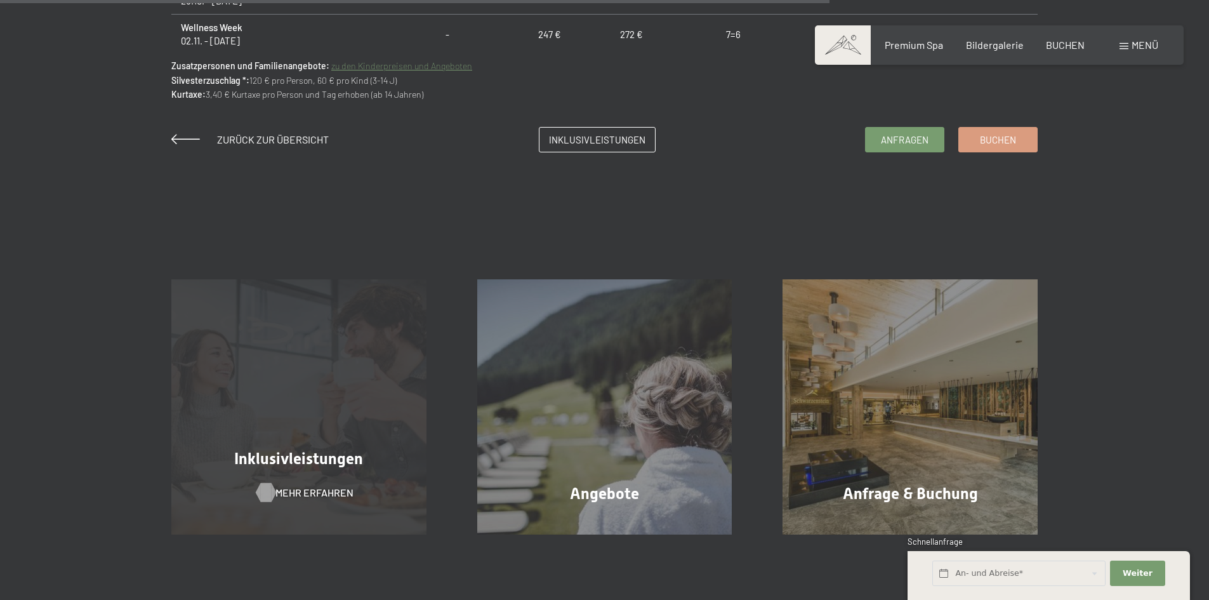
click at [302, 490] on span "Mehr erfahren" at bounding box center [314, 493] width 78 height 14
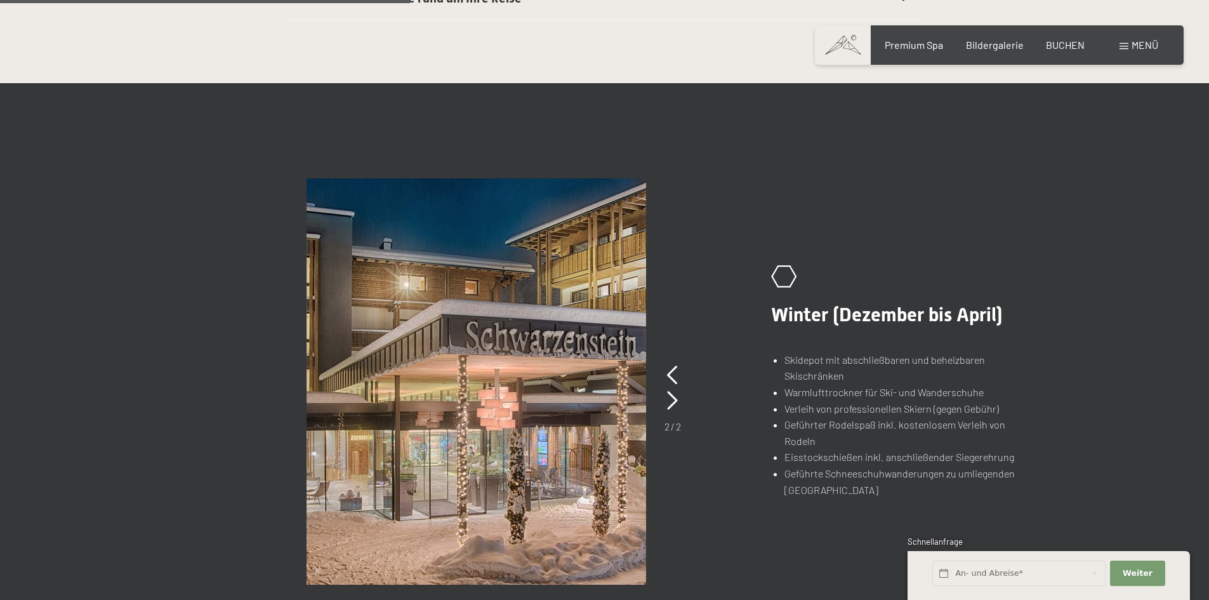
scroll to position [825, 0]
click at [668, 404] on icon at bounding box center [672, 399] width 11 height 19
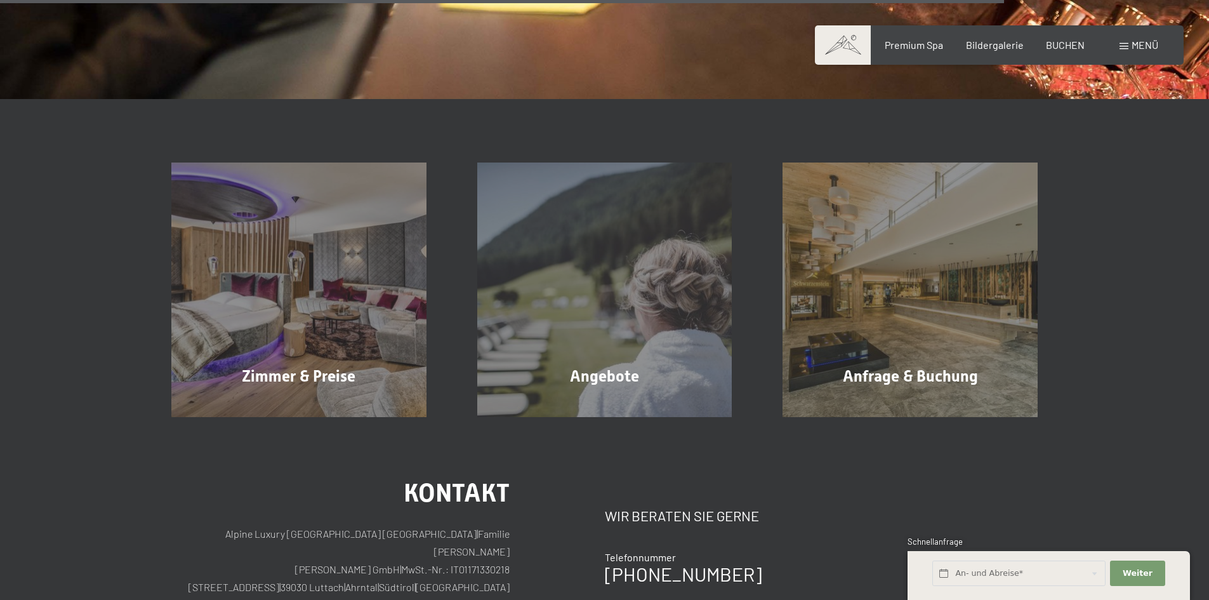
scroll to position [2094, 0]
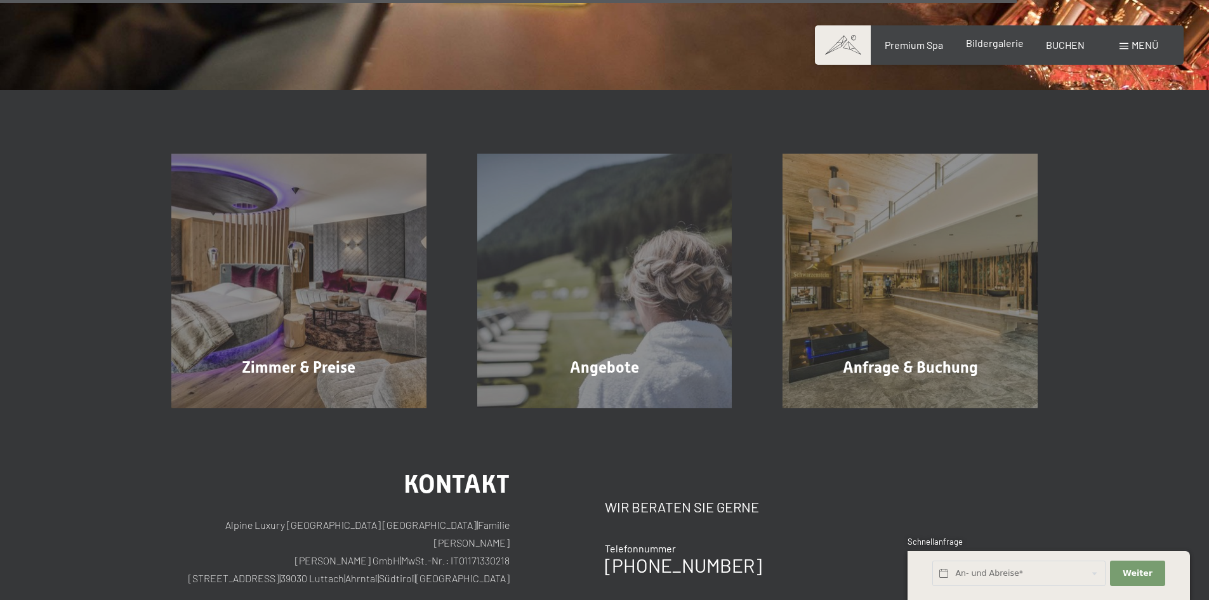
click at [974, 47] on span "Bildergalerie" at bounding box center [995, 43] width 58 height 12
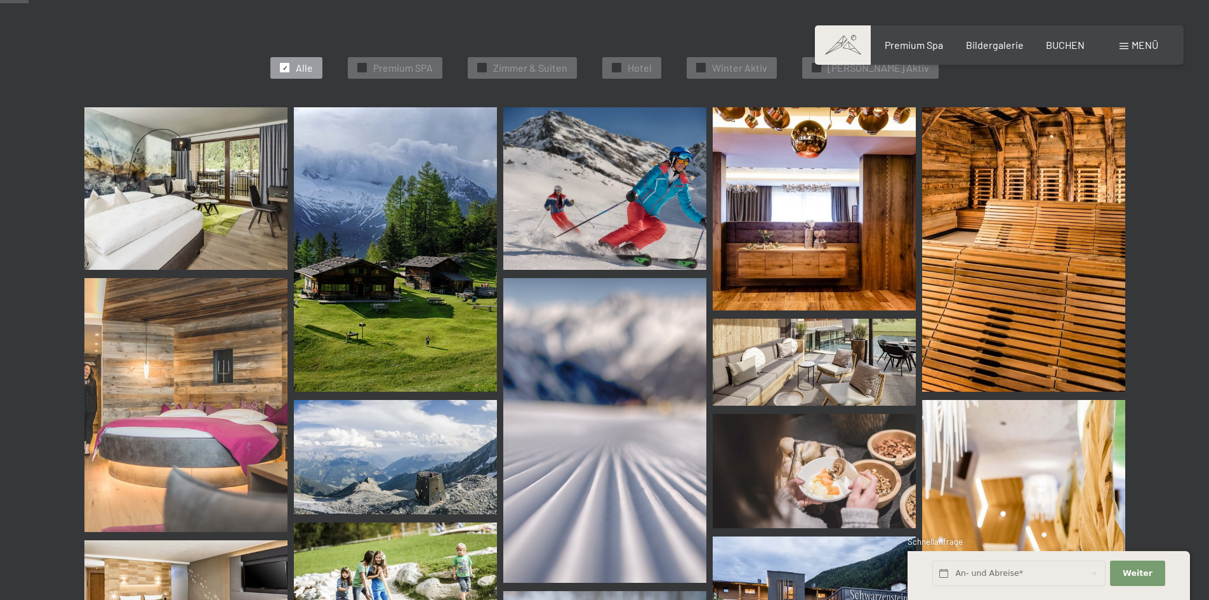
scroll to position [381, 0]
click at [797, 260] on img at bounding box center [814, 208] width 203 height 203
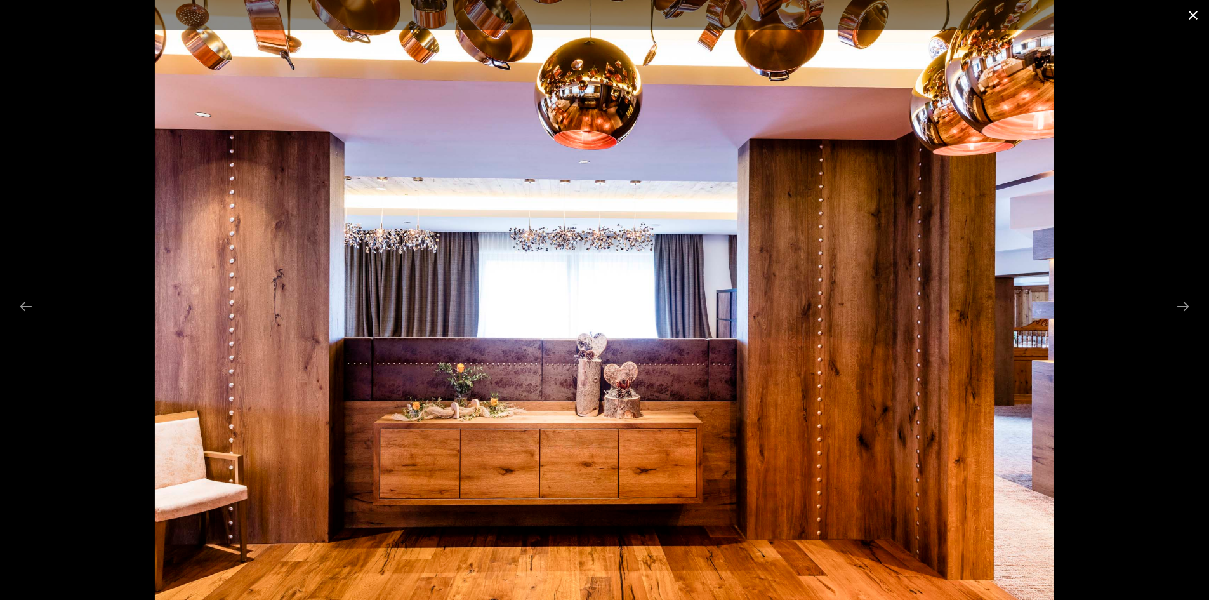
click at [1184, 13] on button "Close gallery" at bounding box center [1193, 15] width 32 height 30
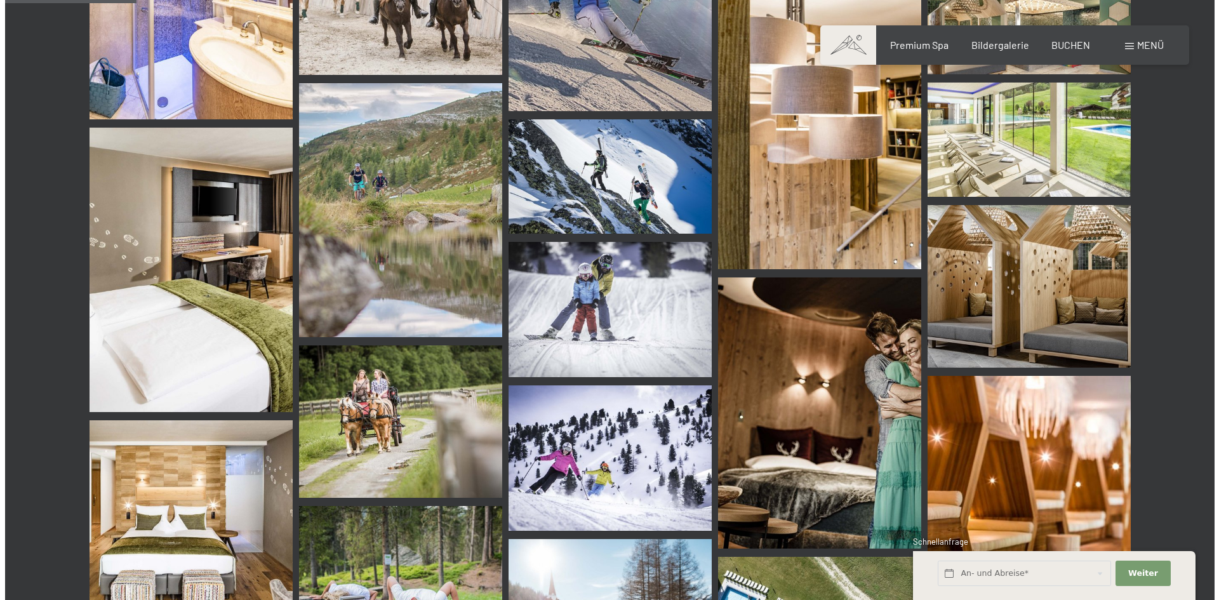
scroll to position [1714, 0]
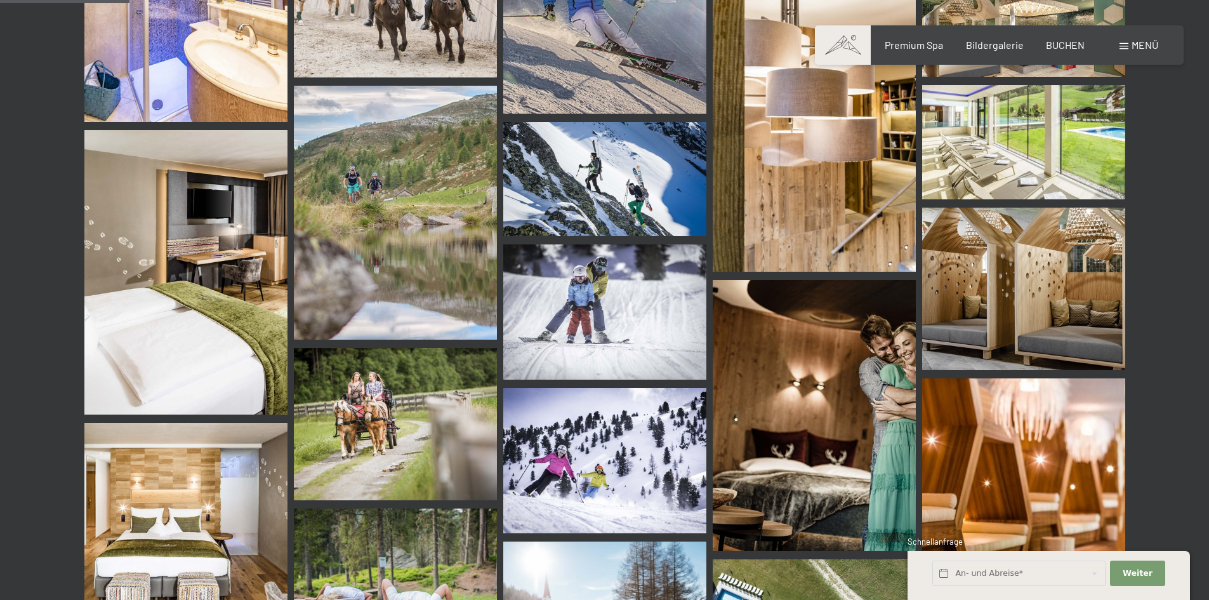
click at [1136, 41] on span "Menü" at bounding box center [1145, 45] width 27 height 12
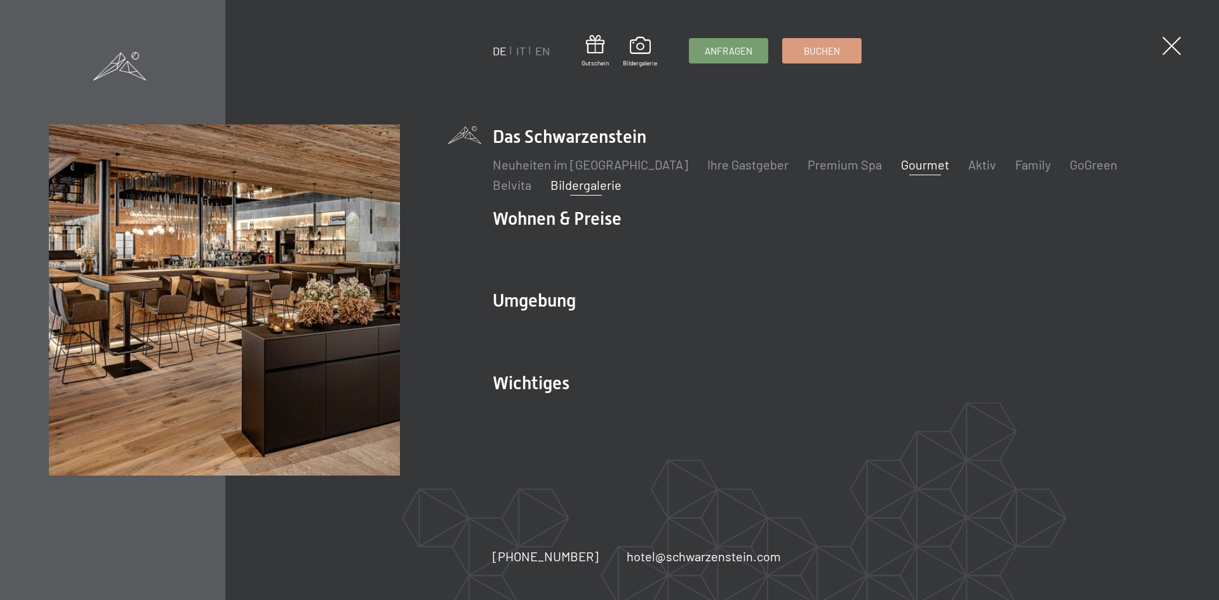
click at [901, 161] on link "Gourmet" at bounding box center [925, 164] width 48 height 15
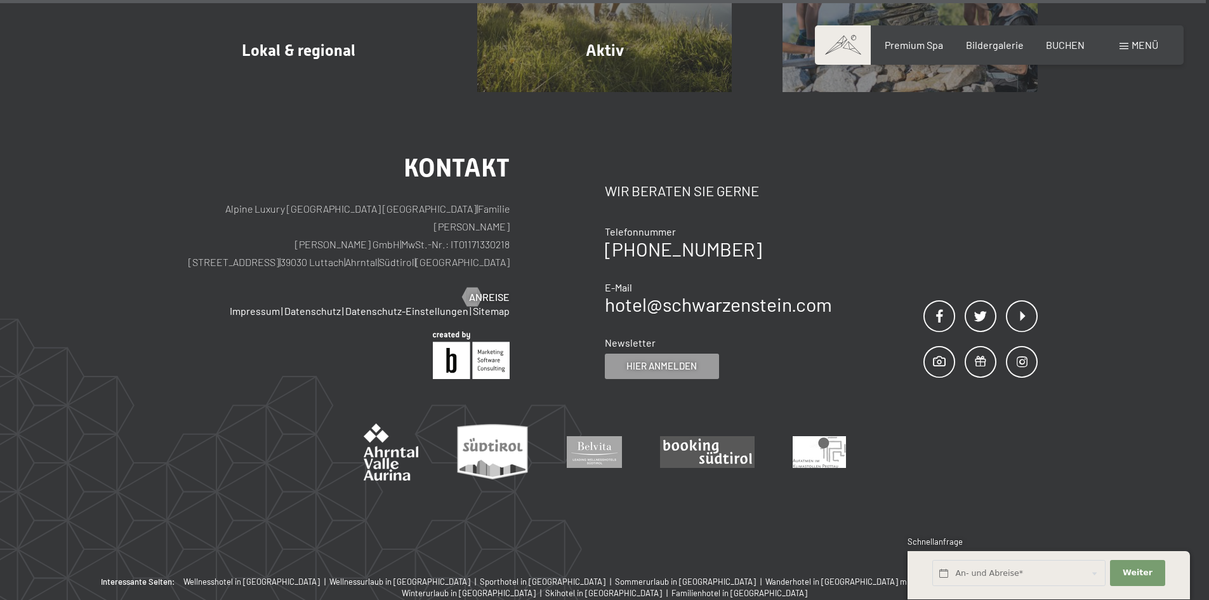
scroll to position [4943, 0]
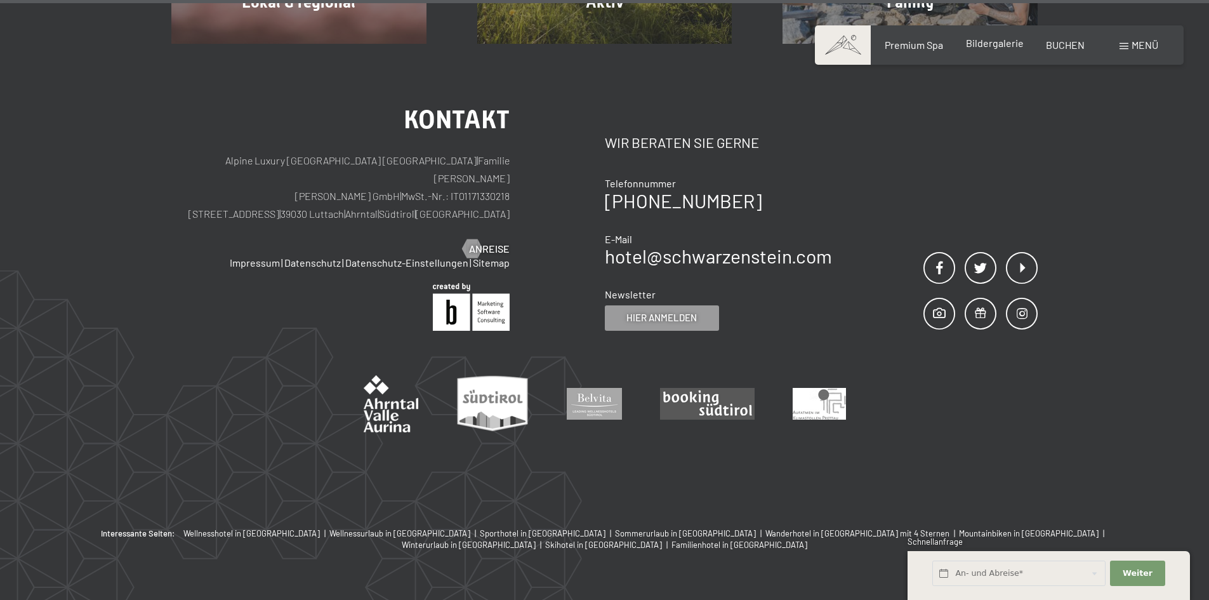
click at [988, 38] on span "Bildergalerie" at bounding box center [995, 43] width 58 height 12
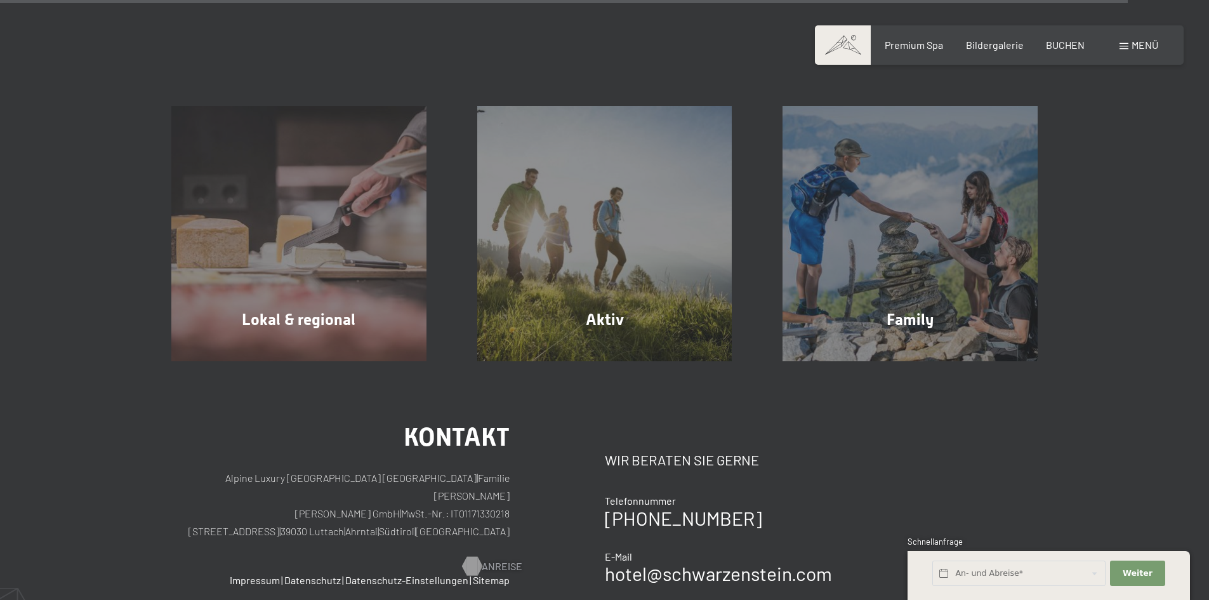
scroll to position [4562, 0]
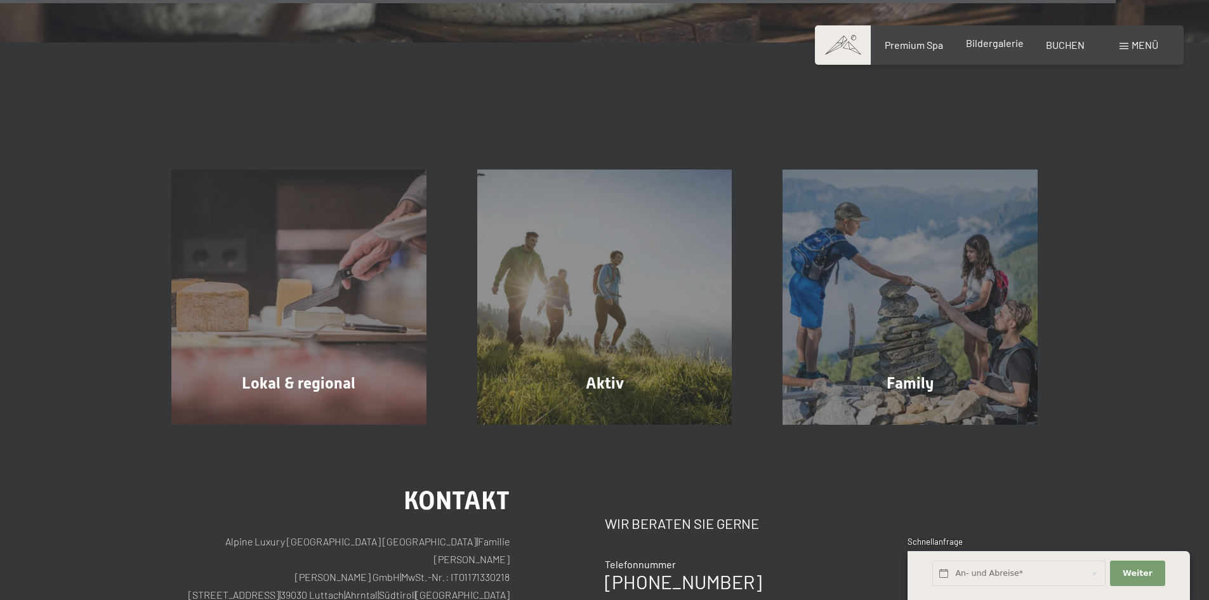
click at [977, 46] on span "Bildergalerie" at bounding box center [995, 43] width 58 height 12
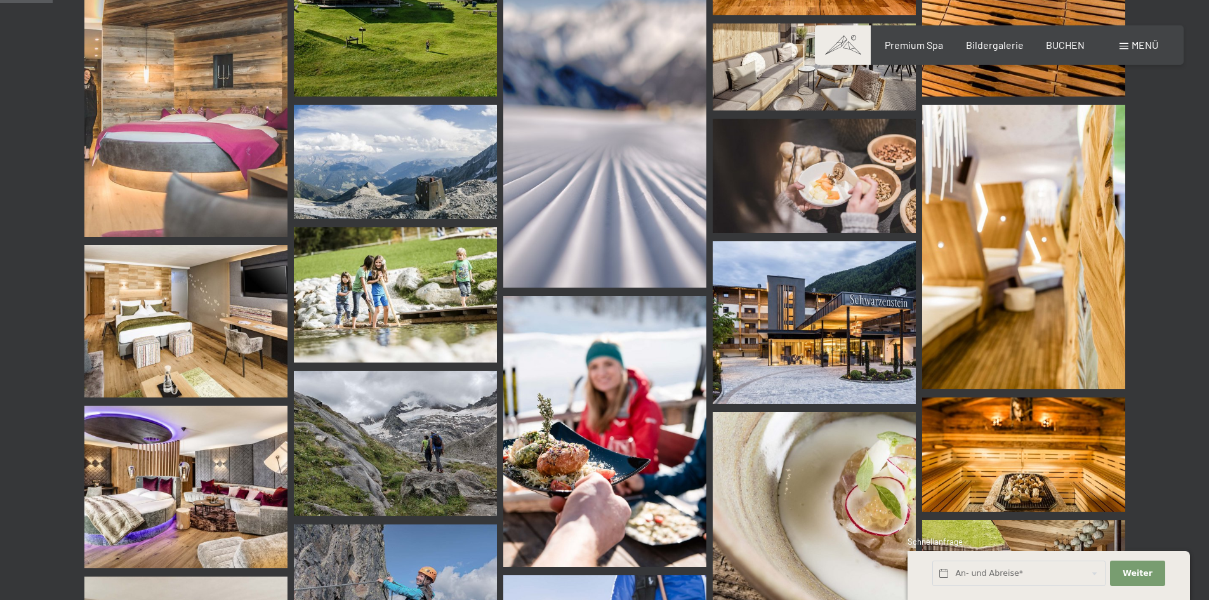
scroll to position [698, 0]
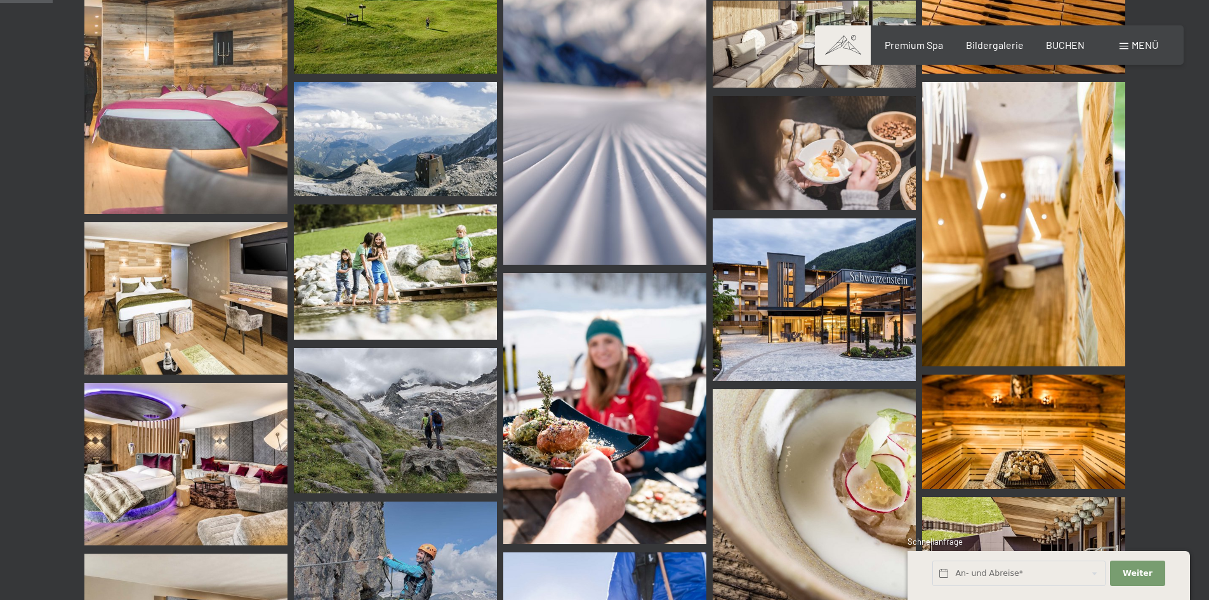
click at [816, 312] on img at bounding box center [814, 299] width 203 height 162
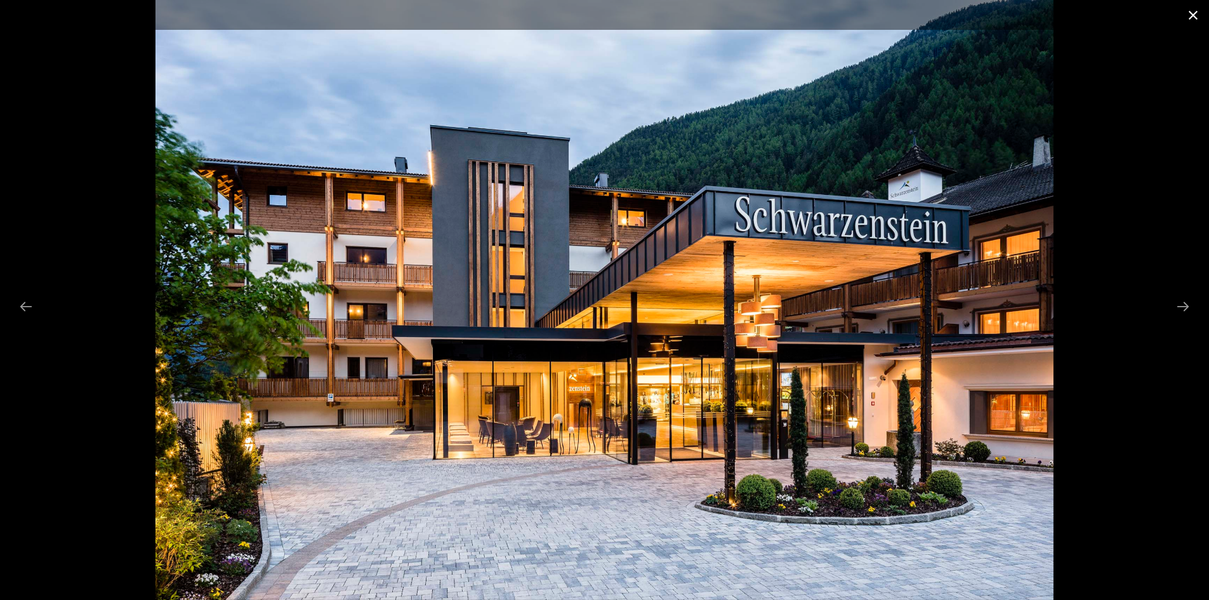
click at [1188, 15] on button "Close gallery" at bounding box center [1193, 15] width 32 height 30
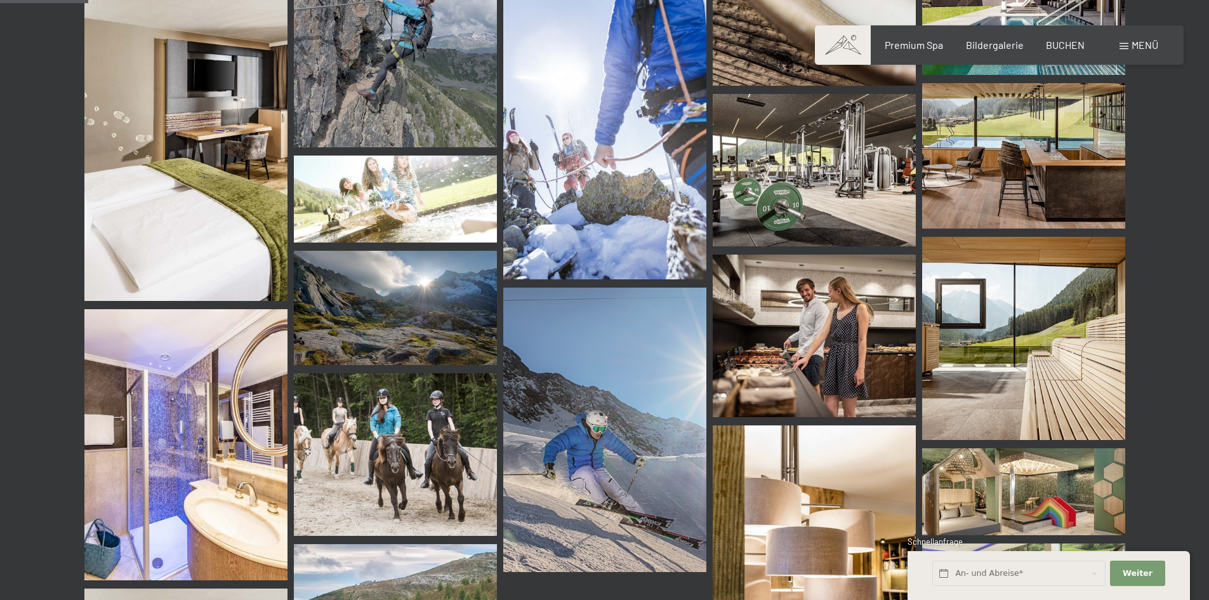
scroll to position [1269, 0]
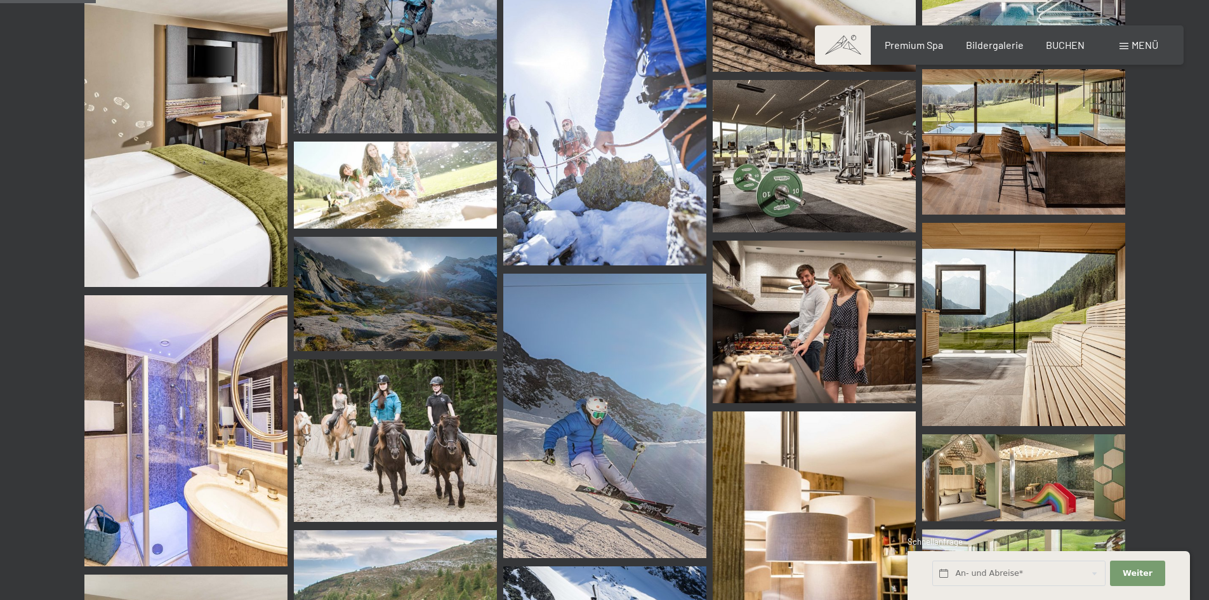
click at [793, 352] on img at bounding box center [814, 322] width 203 height 162
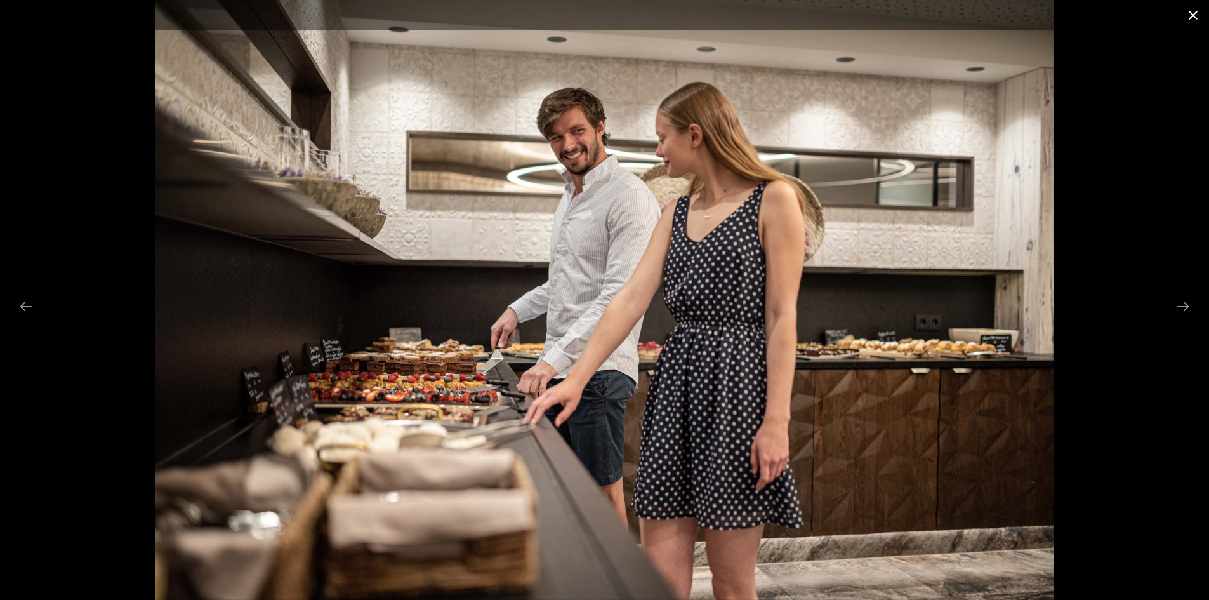
click at [1194, 12] on button "Close gallery" at bounding box center [1193, 15] width 32 height 30
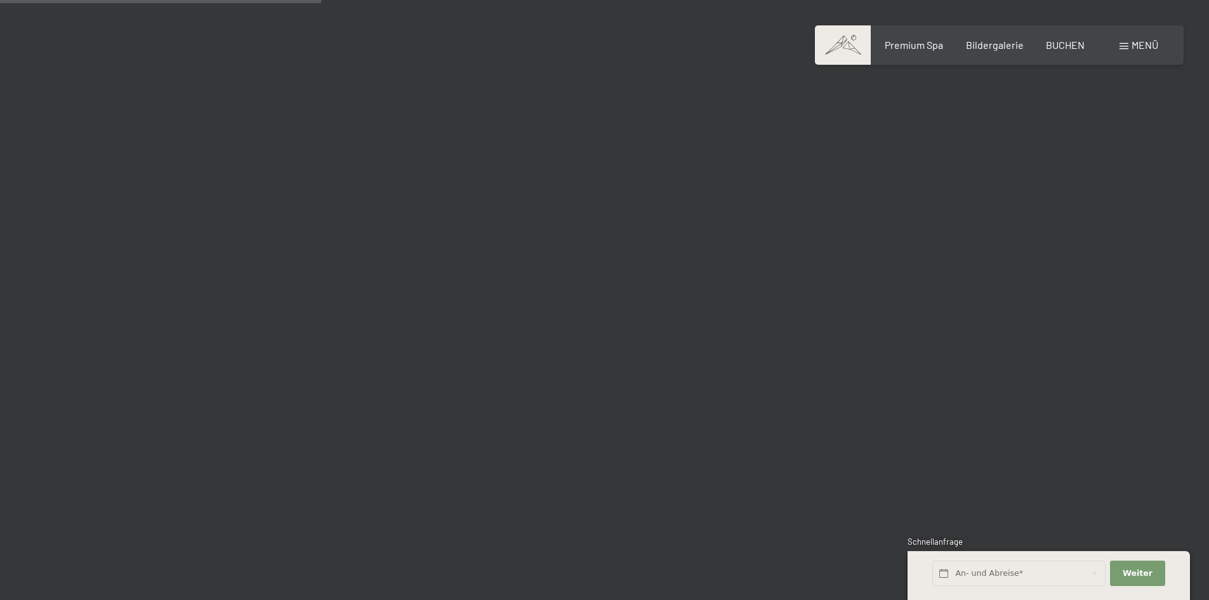
scroll to position [4252, 0]
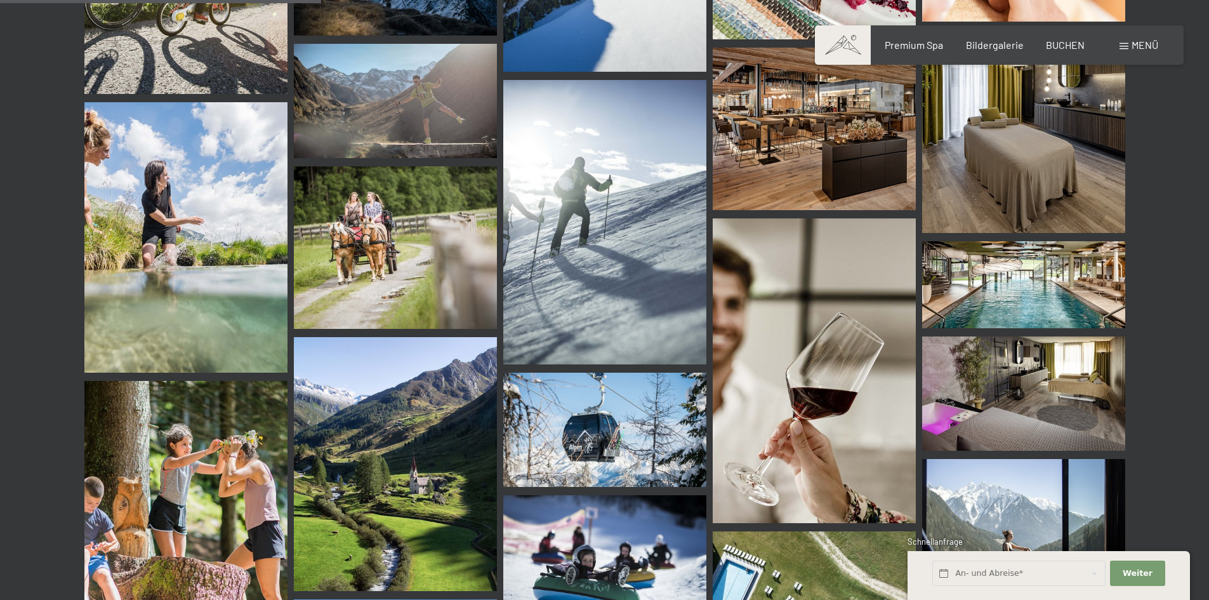
click at [834, 118] on img at bounding box center [814, 129] width 203 height 162
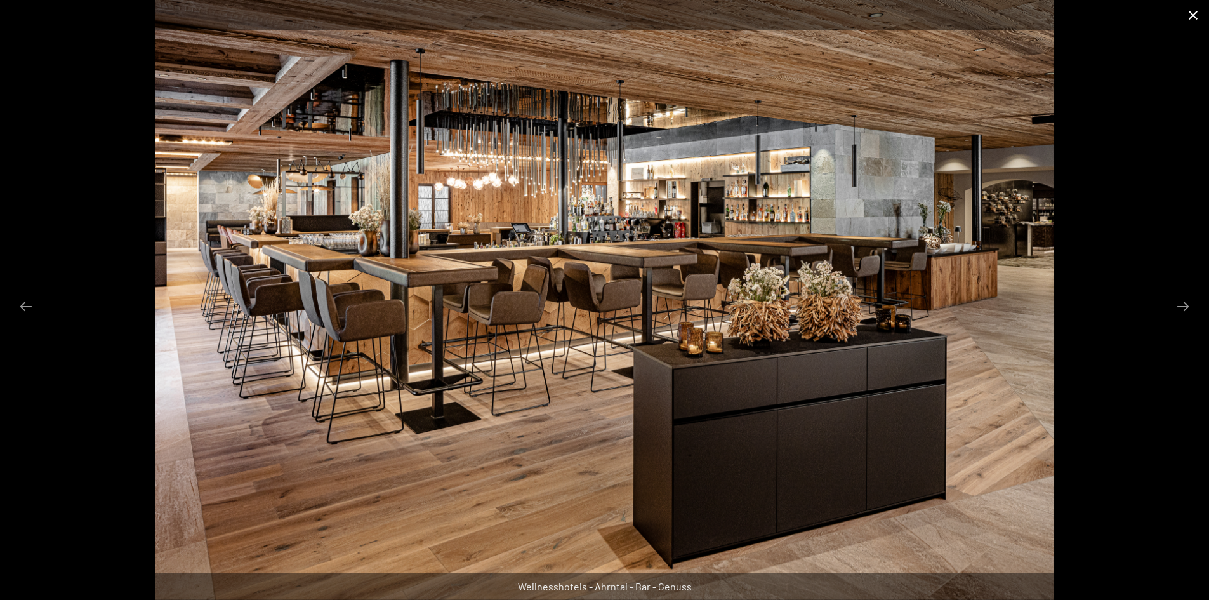
click at [1189, 17] on button "Close gallery" at bounding box center [1193, 15] width 32 height 30
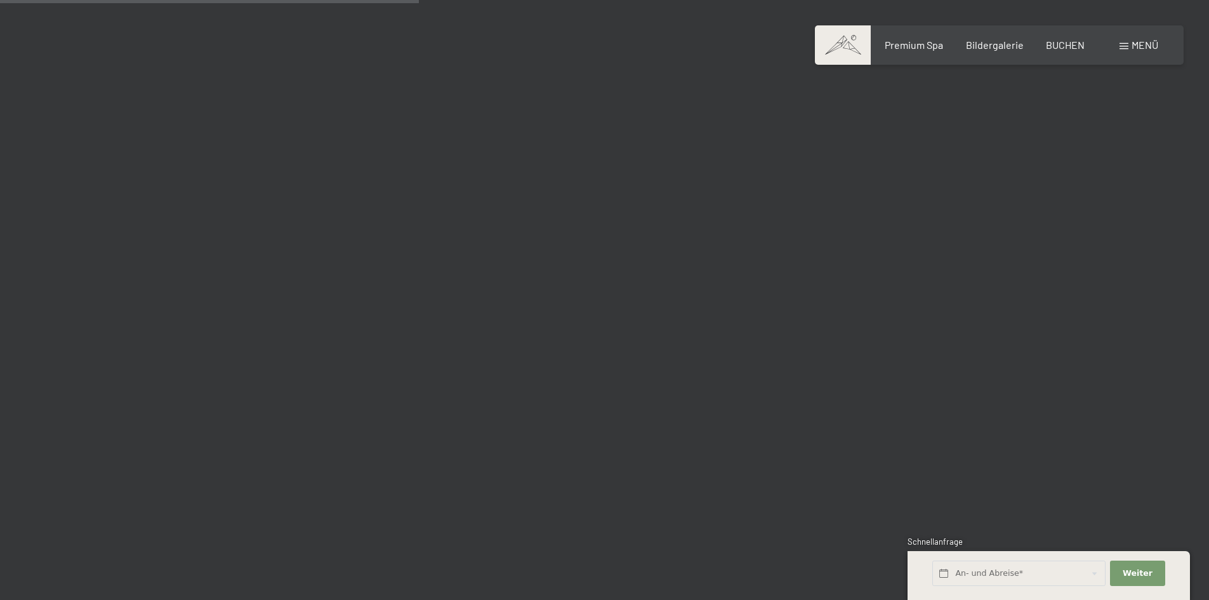
scroll to position [5585, 0]
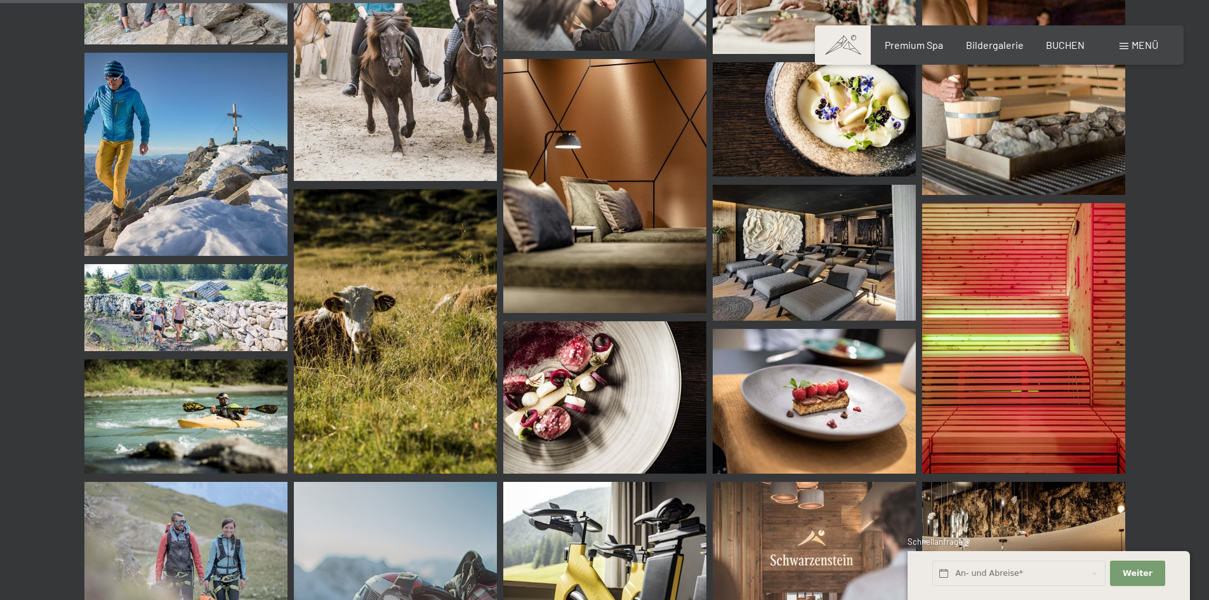
click at [1044, 98] on img at bounding box center [1023, 42] width 203 height 305
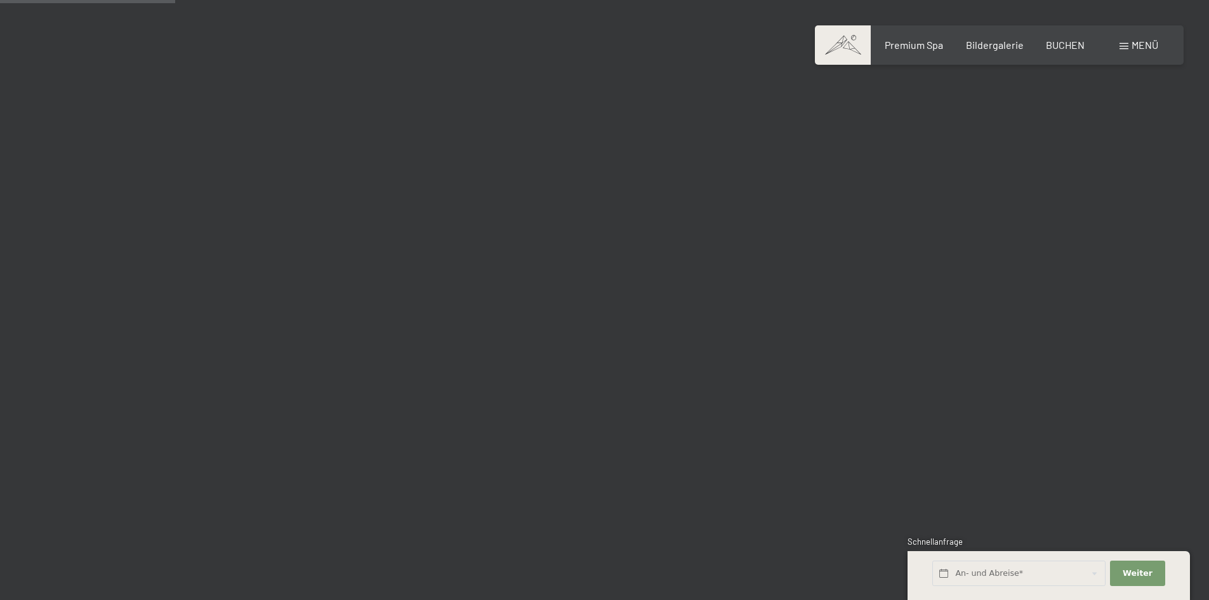
scroll to position [2348, 0]
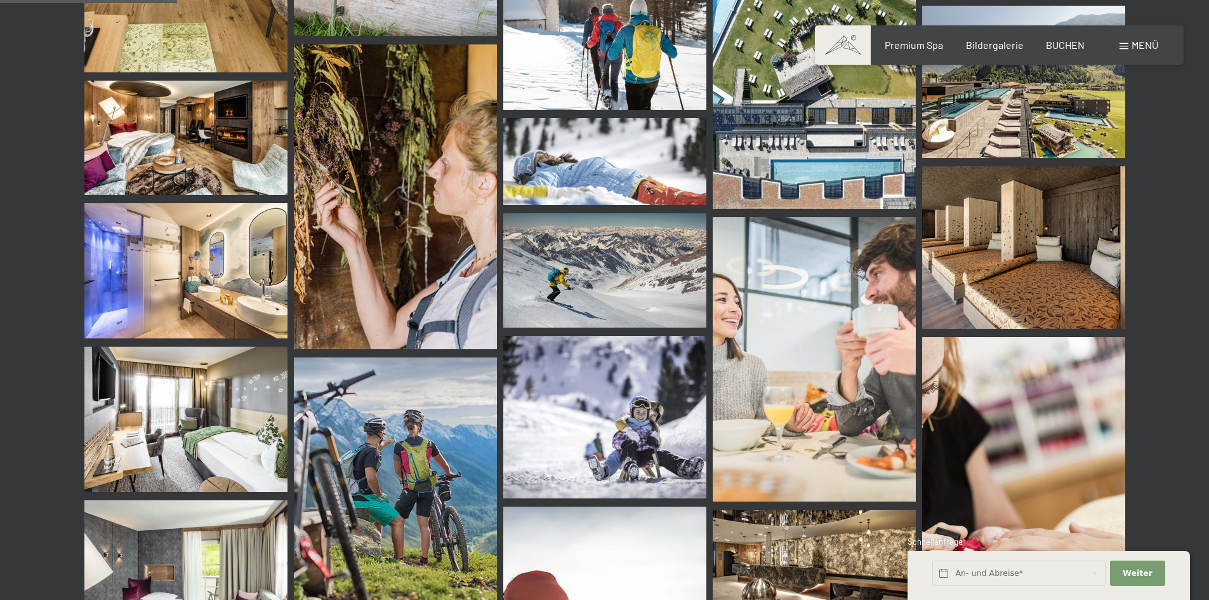
click at [818, 343] on img at bounding box center [814, 359] width 203 height 284
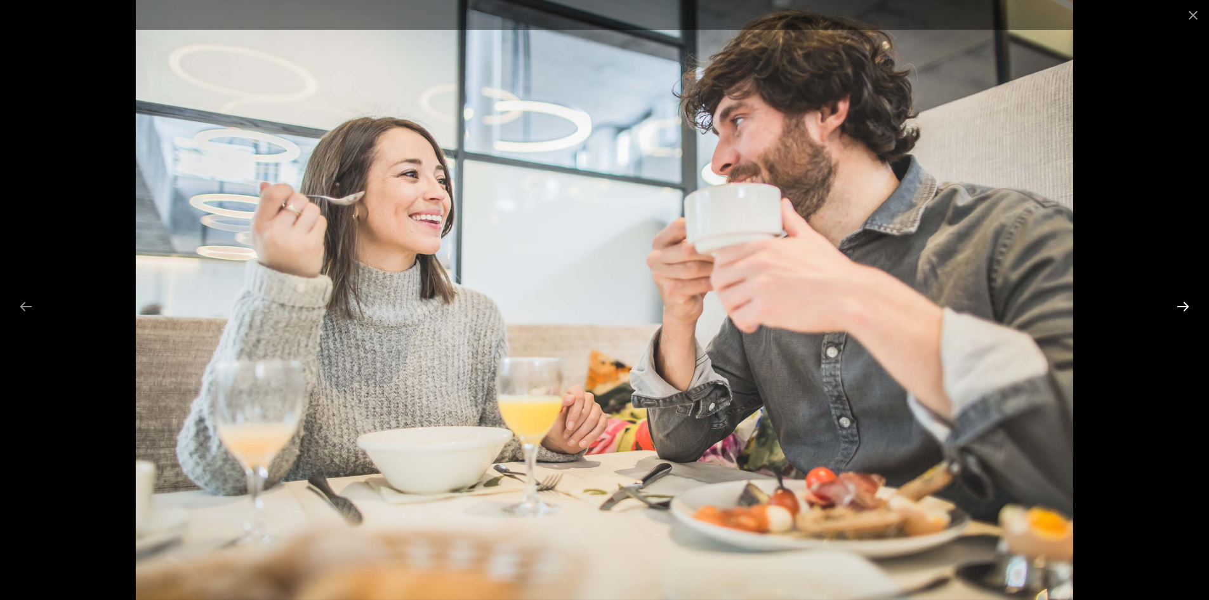
click at [1176, 310] on button "Next slide" at bounding box center [1183, 306] width 27 height 25
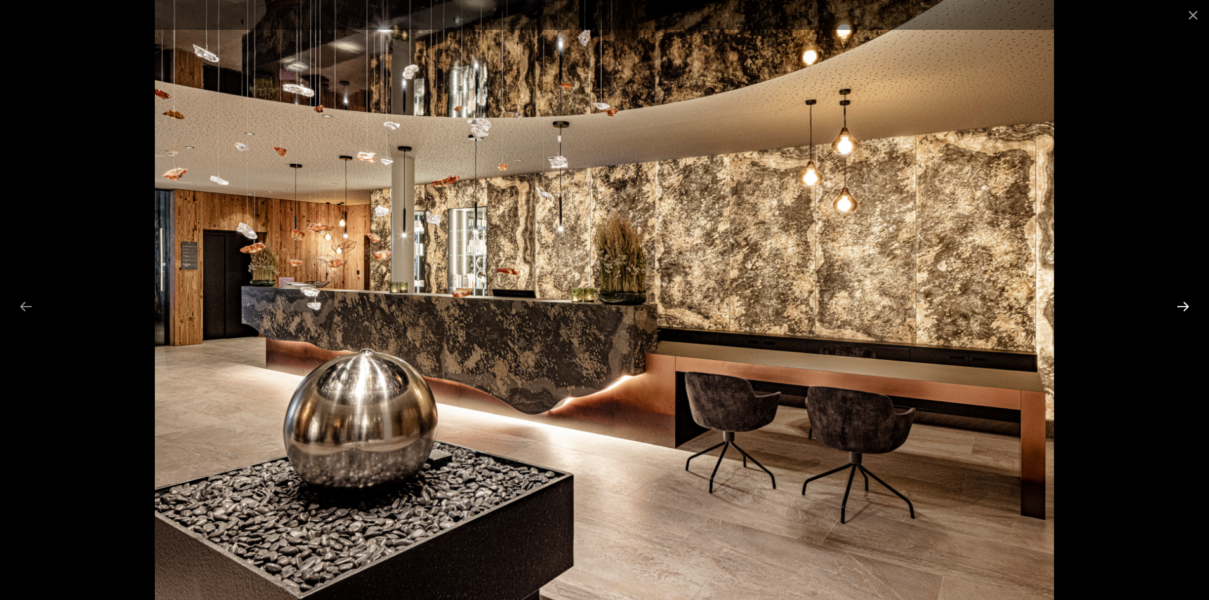
click at [1176, 310] on button "Next slide" at bounding box center [1183, 306] width 27 height 25
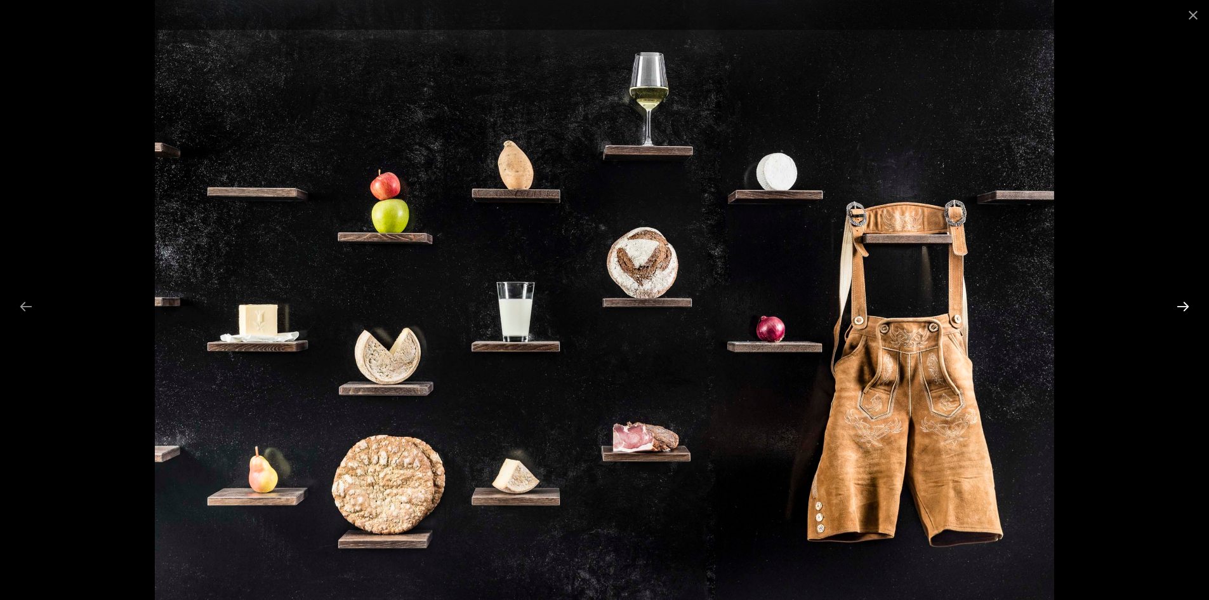
click at [1176, 310] on button "Next slide" at bounding box center [1183, 306] width 27 height 25
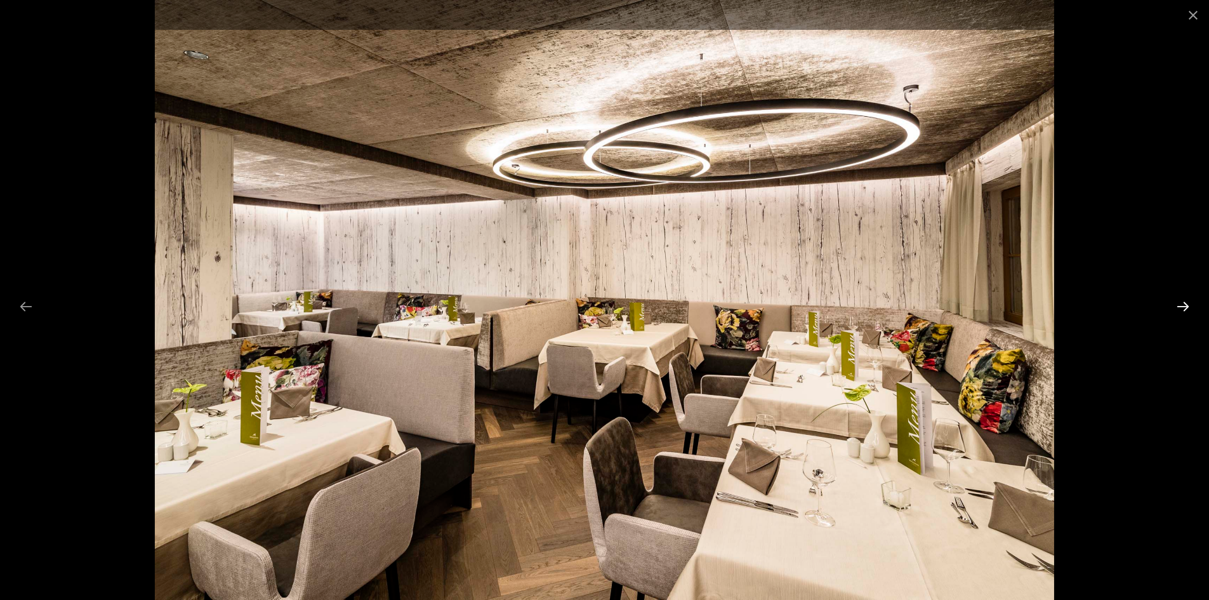
click at [1176, 310] on button "Next slide" at bounding box center [1183, 306] width 27 height 25
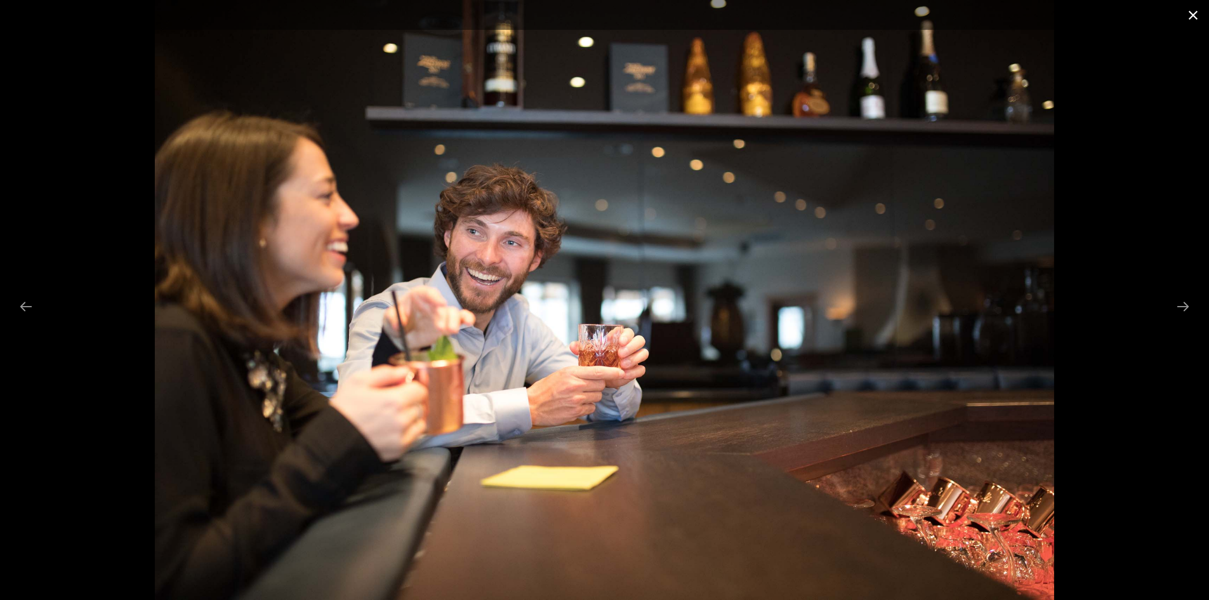
click at [1188, 20] on button "Close gallery" at bounding box center [1193, 15] width 32 height 30
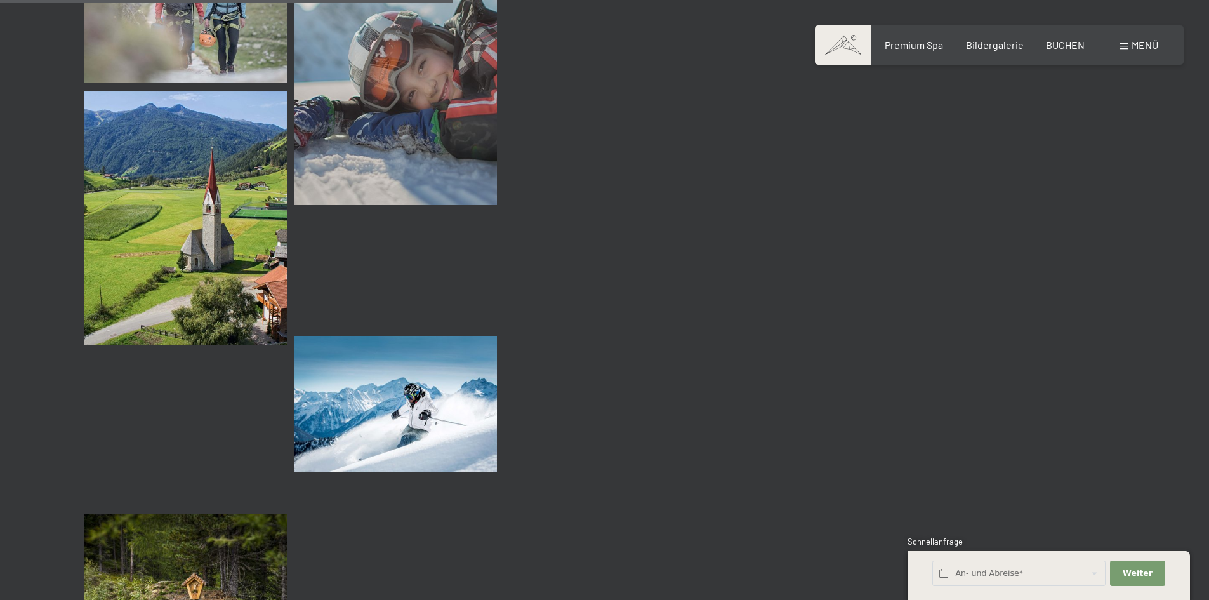
scroll to position [6156, 0]
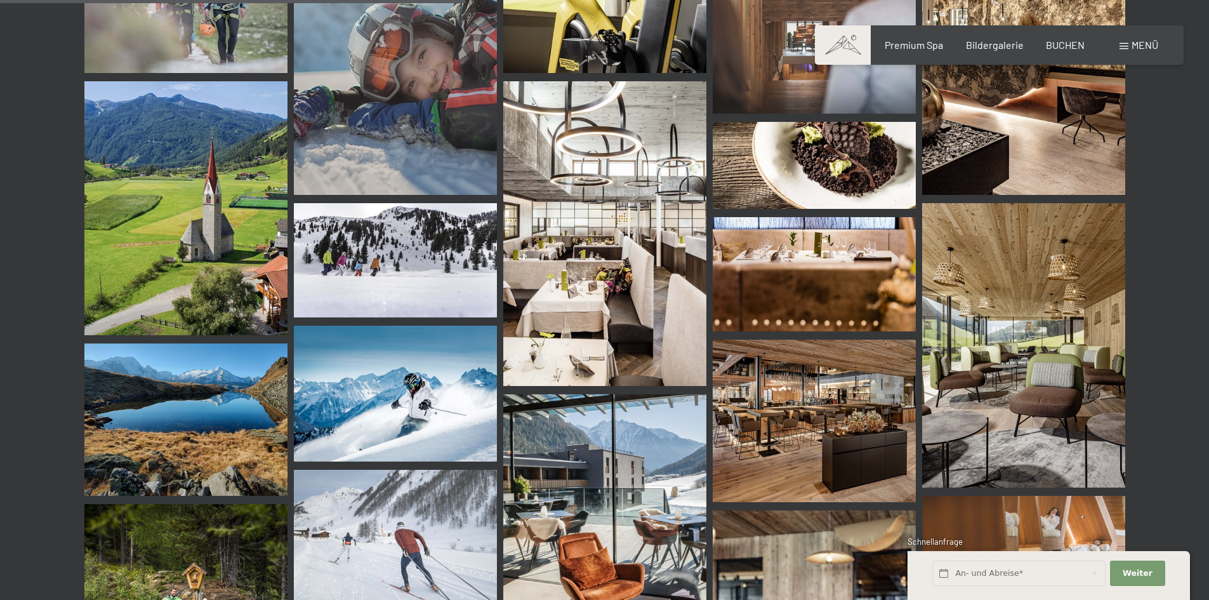
click at [597, 343] on img at bounding box center [604, 233] width 203 height 305
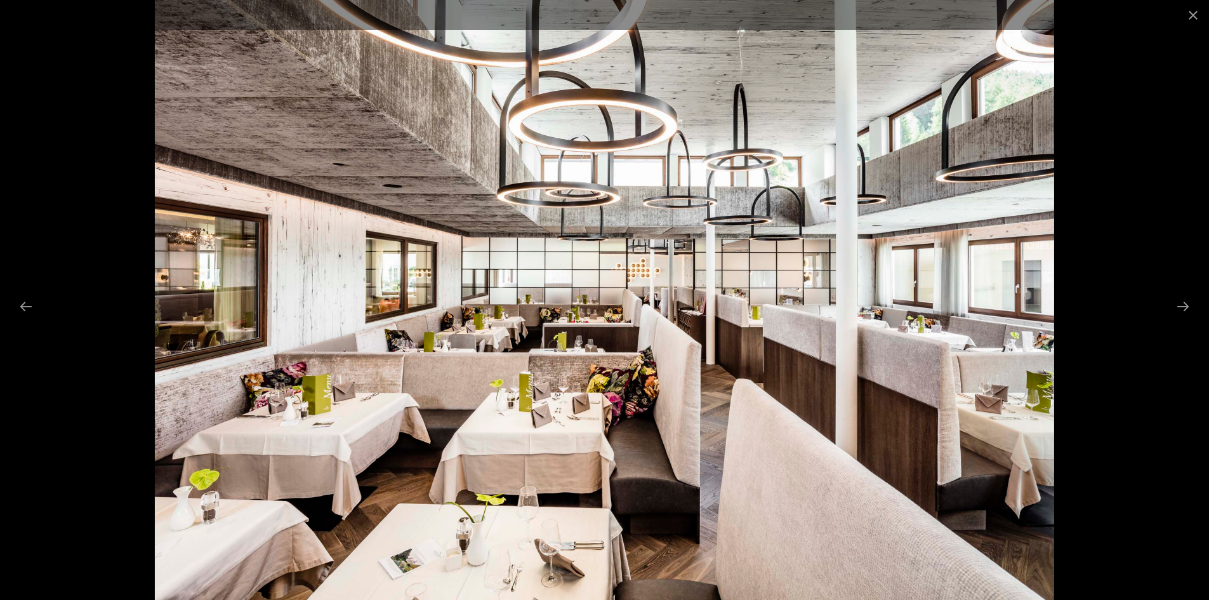
scroll to position [6537, 0]
click at [1198, 17] on button "Close gallery" at bounding box center [1193, 15] width 32 height 30
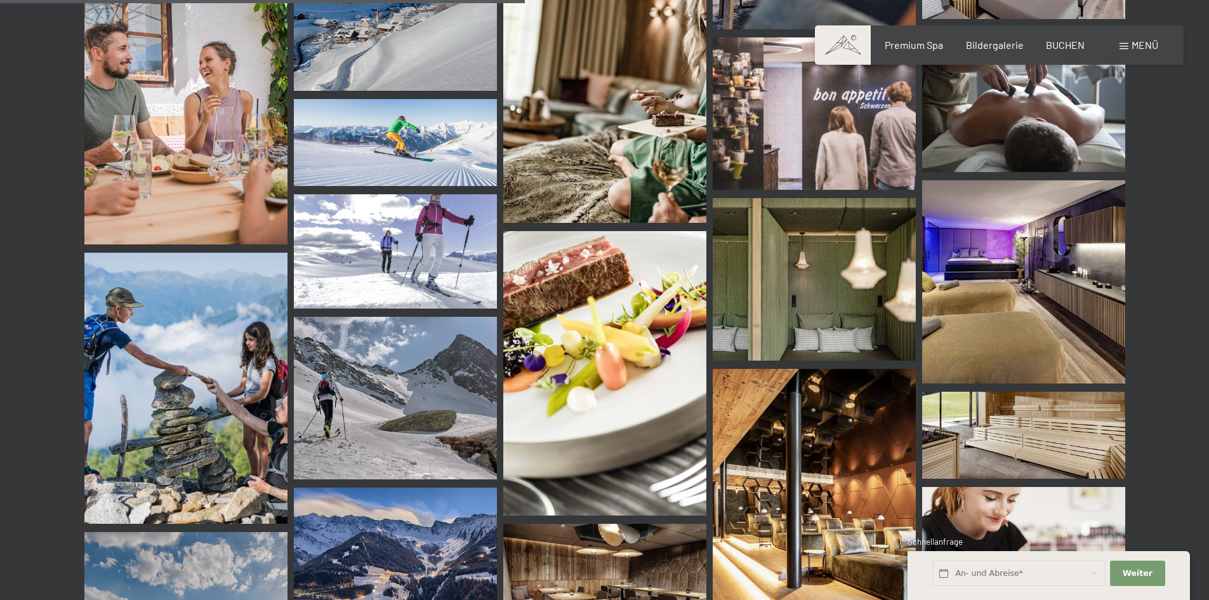
scroll to position [7172, 0]
